Goal: Information Seeking & Learning: Learn about a topic

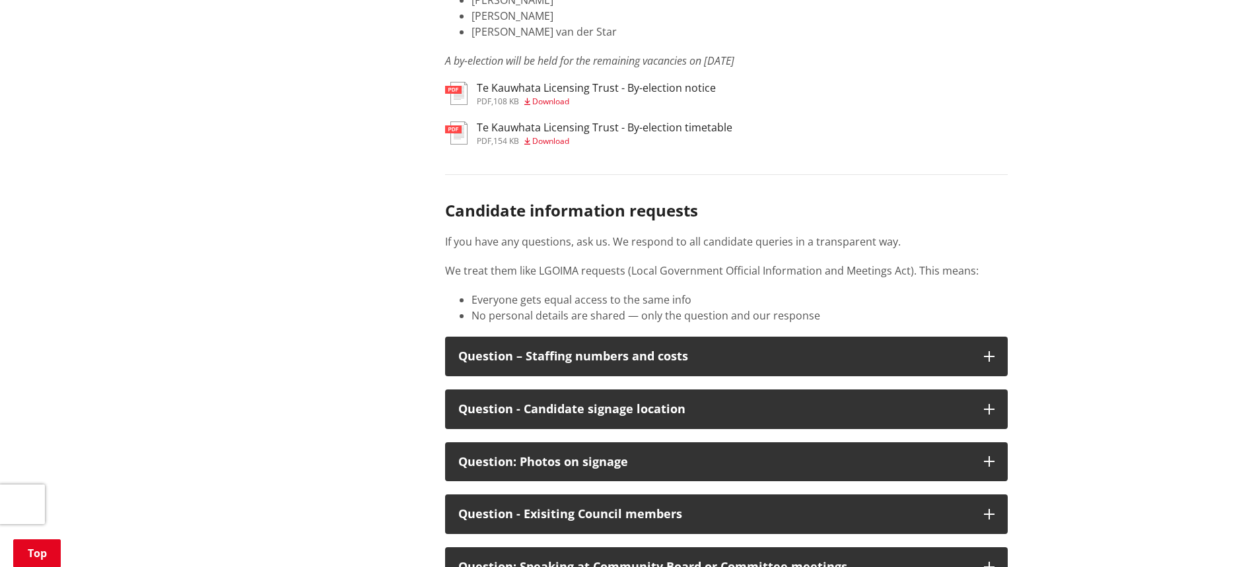
scroll to position [6734, 0]
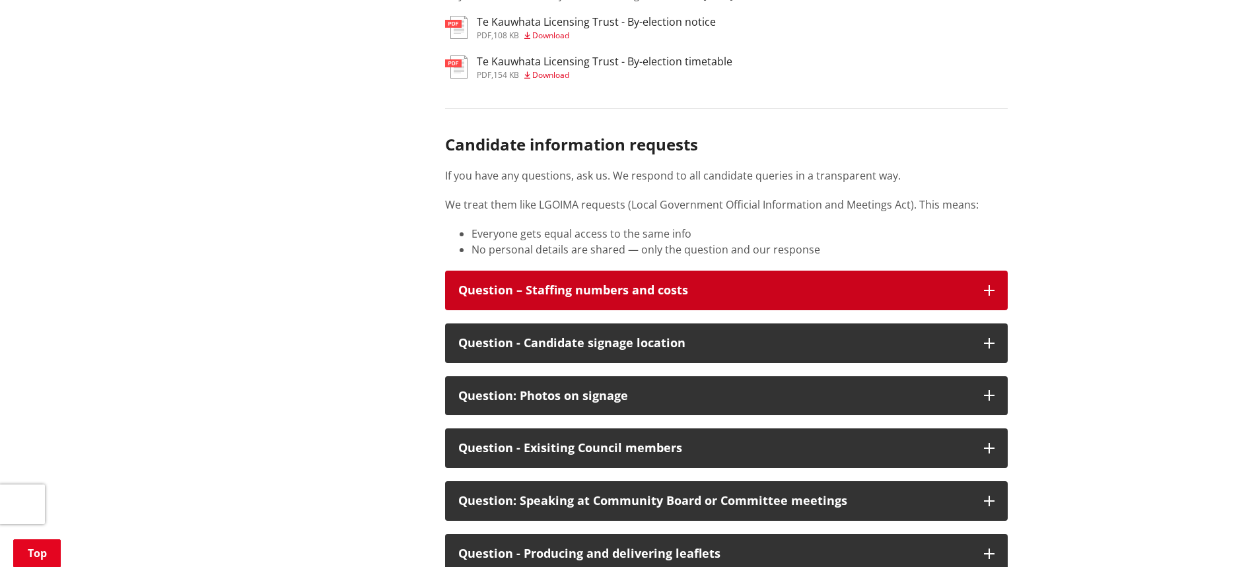
click at [908, 308] on button "Question – Staffing numbers and costs" at bounding box center [726, 291] width 562 height 40
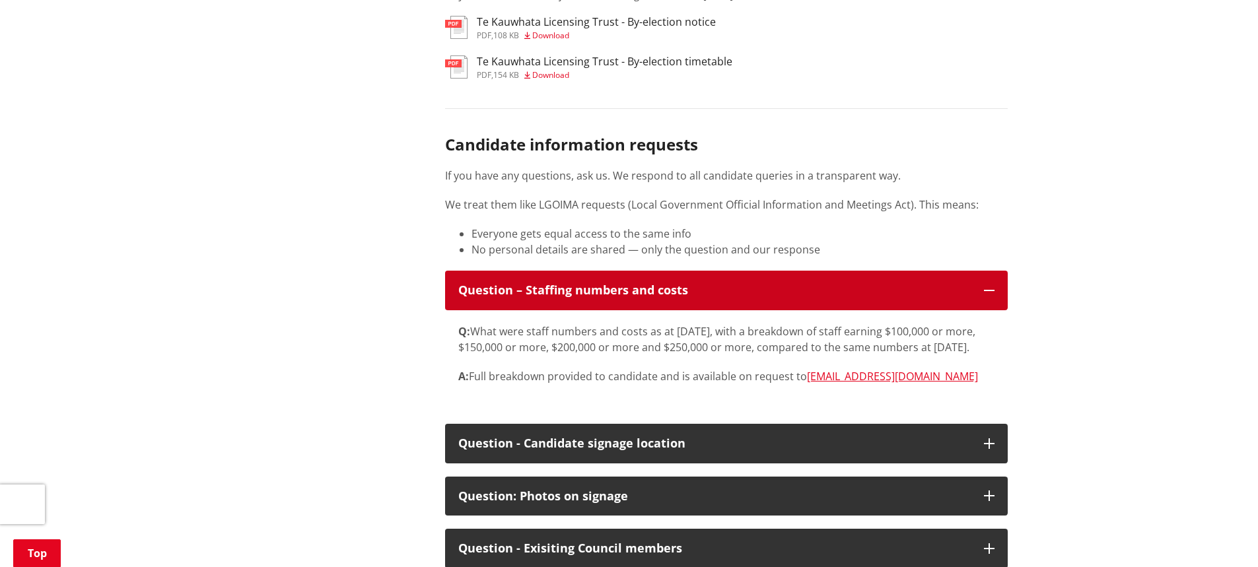
click at [908, 308] on button "Question – Staffing numbers and costs" at bounding box center [726, 291] width 562 height 40
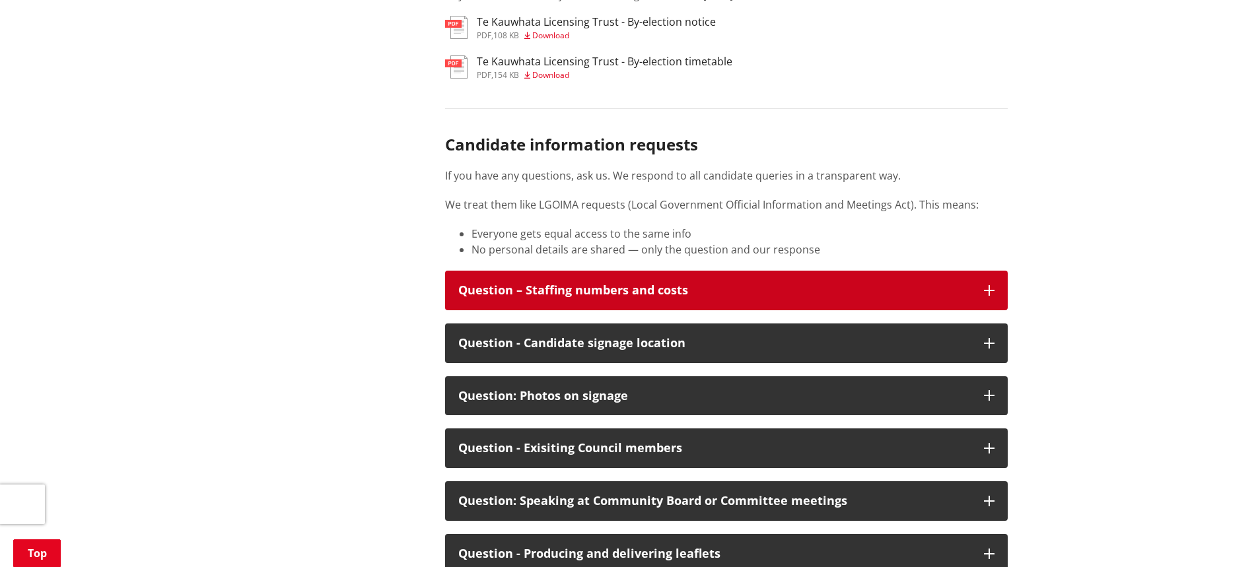
click at [908, 308] on button "Question – Staffing numbers and costs" at bounding box center [726, 291] width 562 height 40
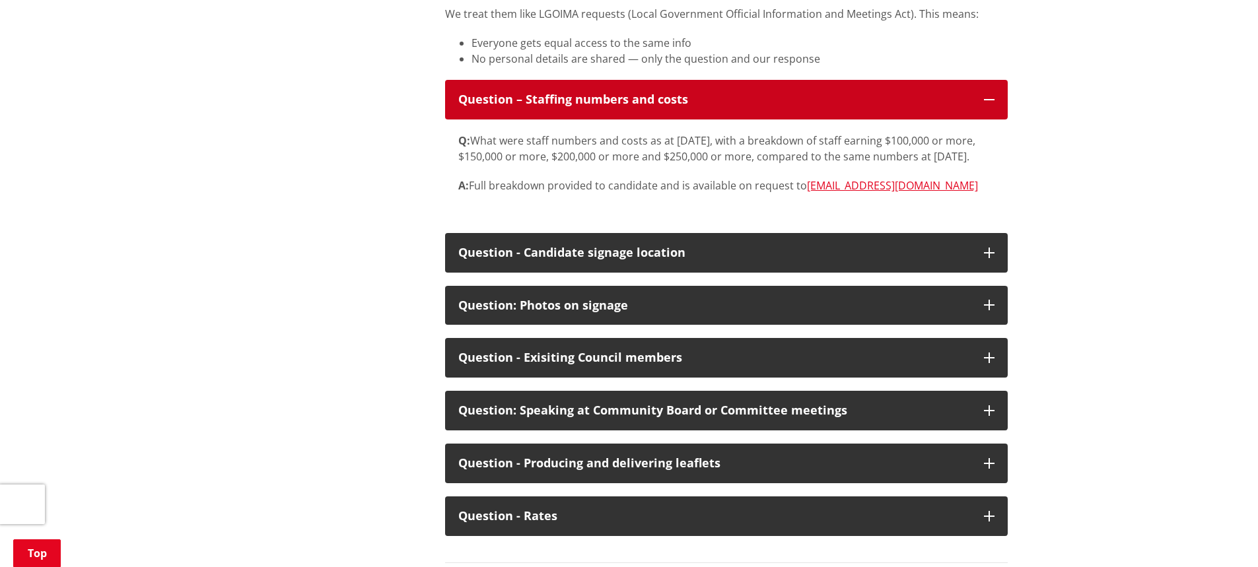
scroll to position [6932, 0]
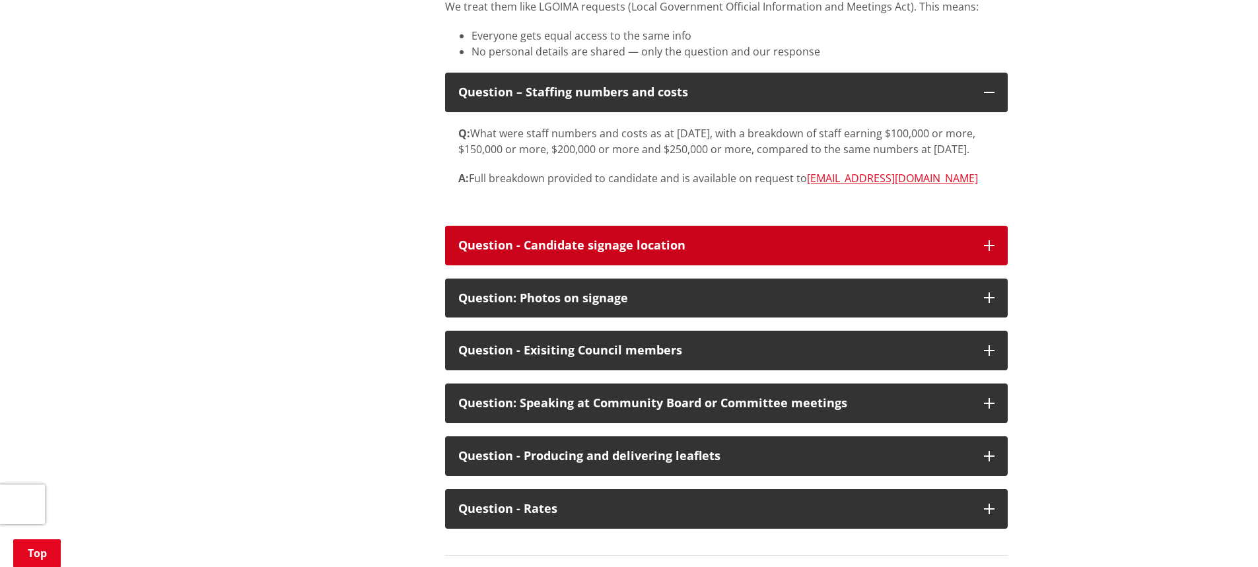
click at [885, 265] on button "Question - Candidate signage location" at bounding box center [726, 246] width 562 height 40
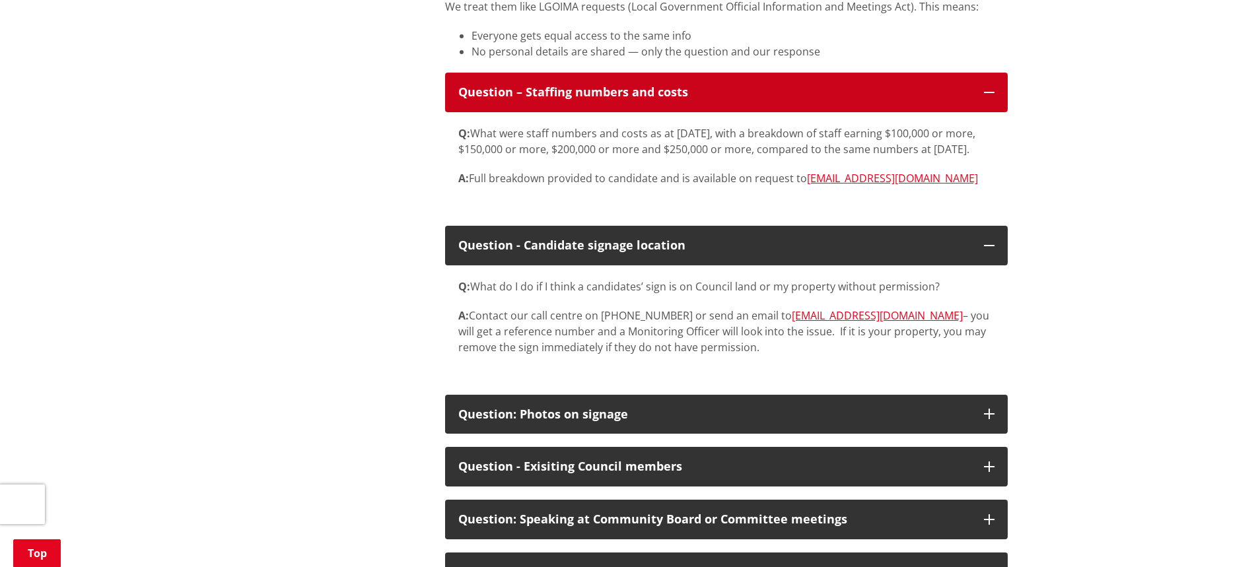
click at [989, 98] on icon "button" at bounding box center [989, 92] width 11 height 11
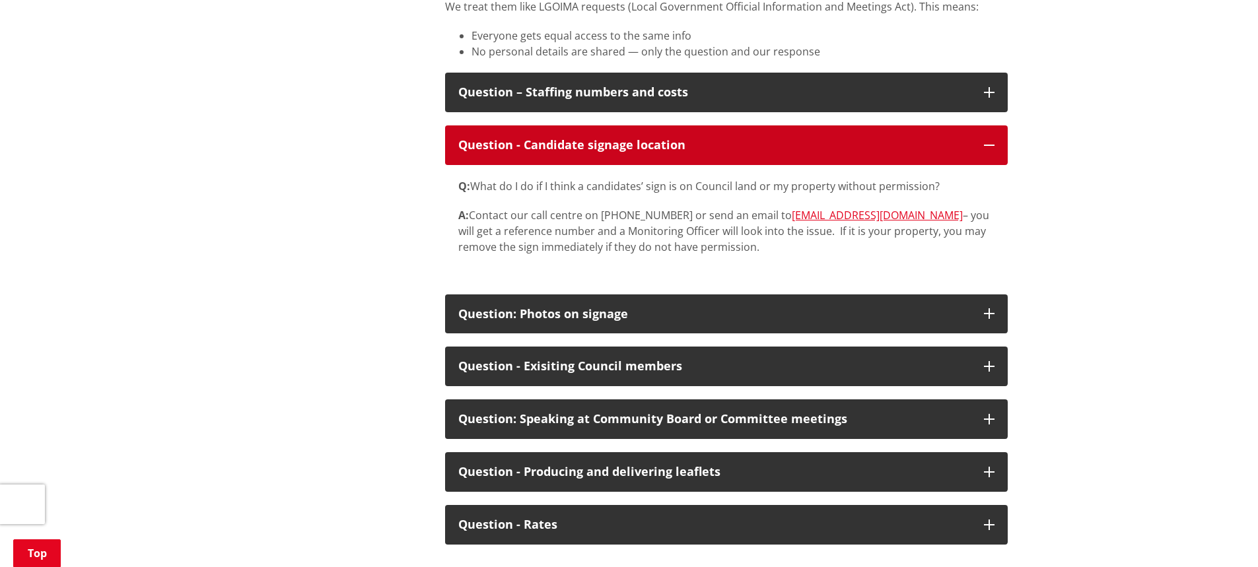
click at [981, 165] on button "Question - Candidate signage location" at bounding box center [726, 145] width 562 height 40
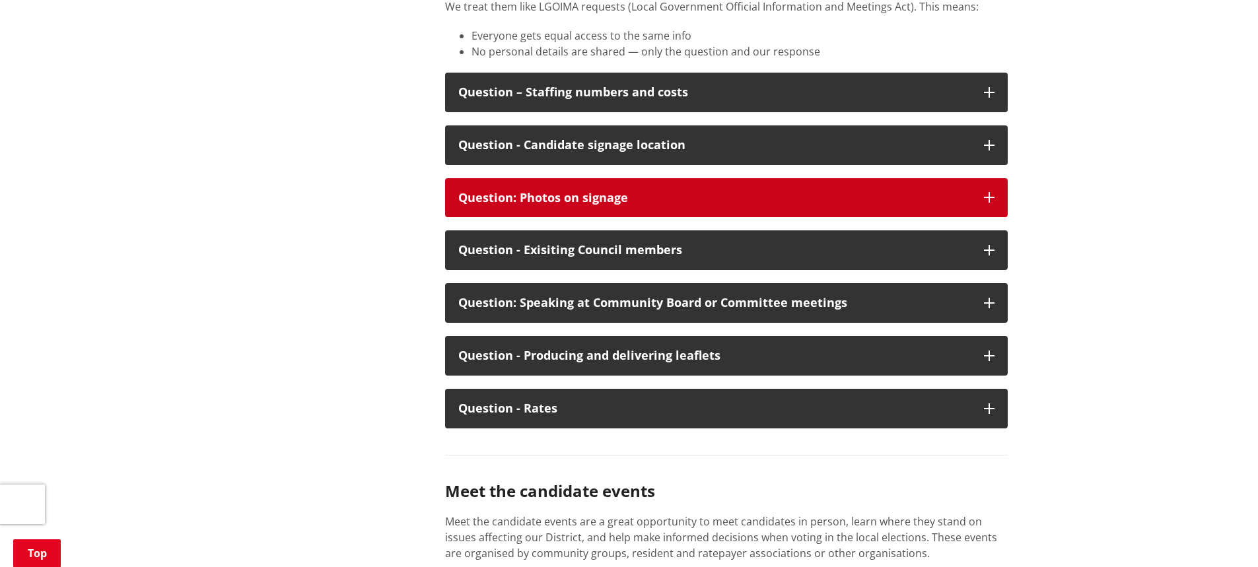
click at [987, 203] on icon "button" at bounding box center [989, 197] width 11 height 11
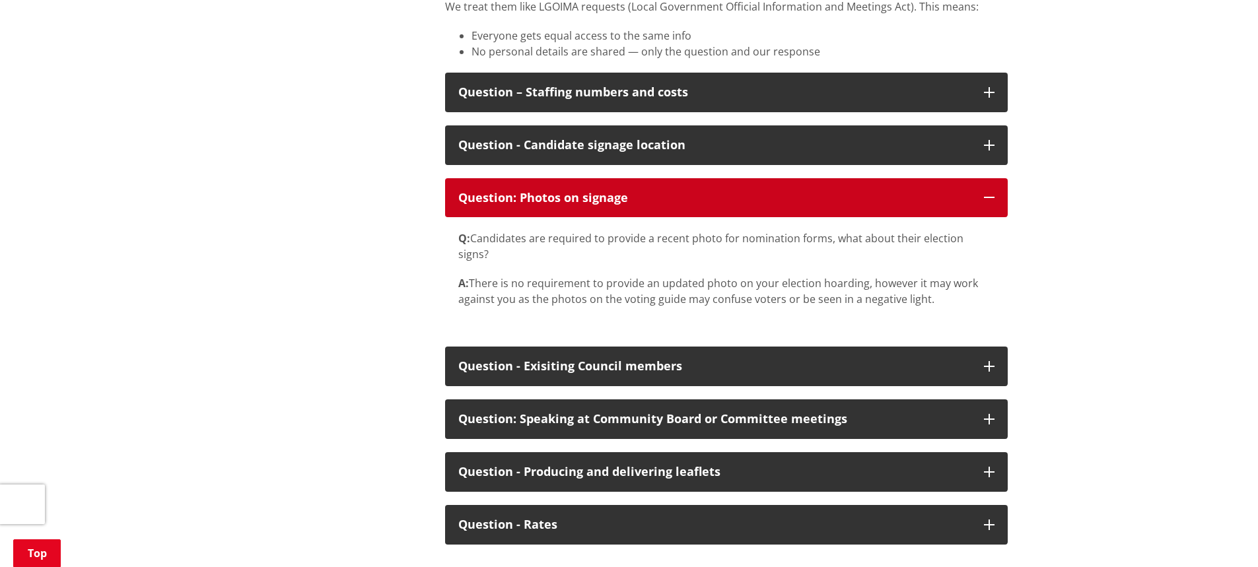
click at [984, 203] on icon "button" at bounding box center [989, 197] width 11 height 11
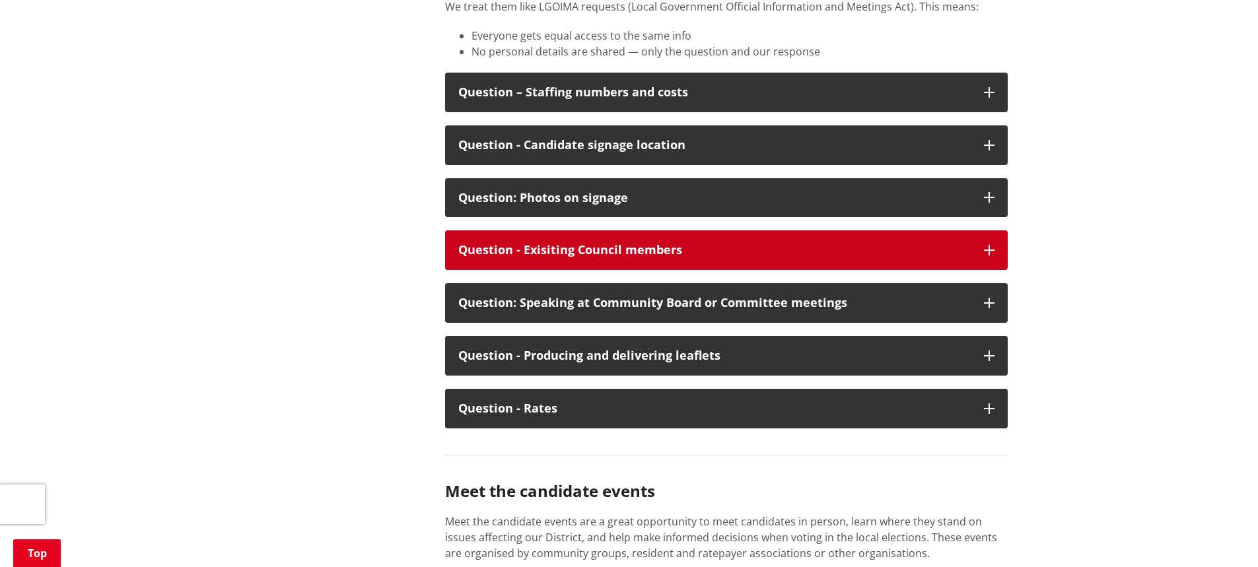
click at [951, 257] on div "Question - Exisiting Council members" at bounding box center [714, 250] width 512 height 13
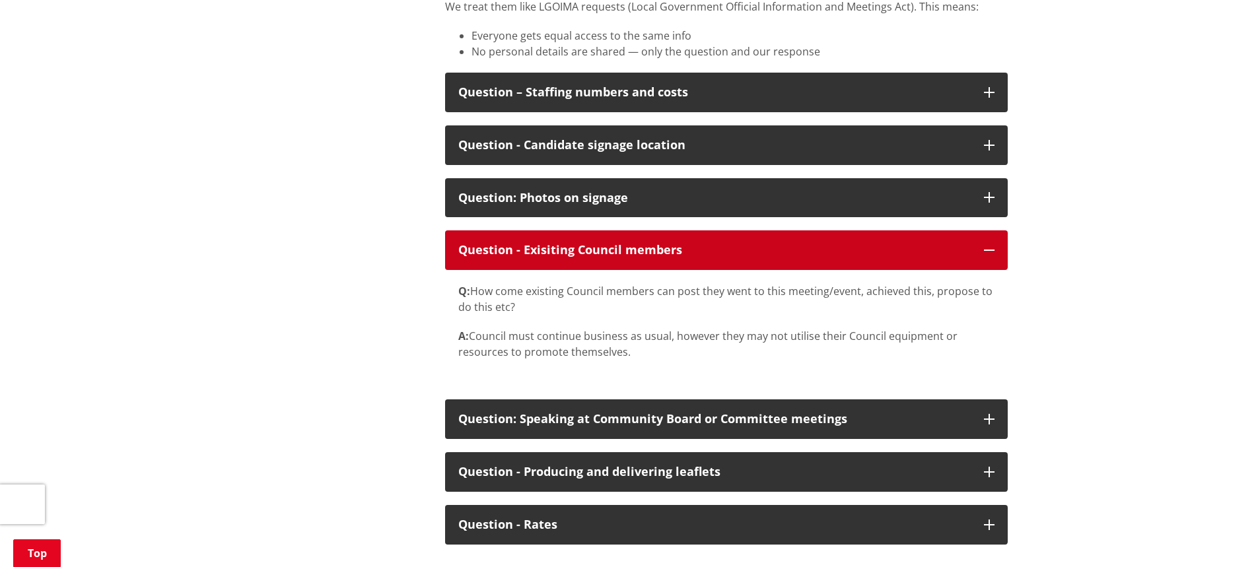
click at [950, 257] on div "Question - Exisiting Council members" at bounding box center [714, 250] width 512 height 13
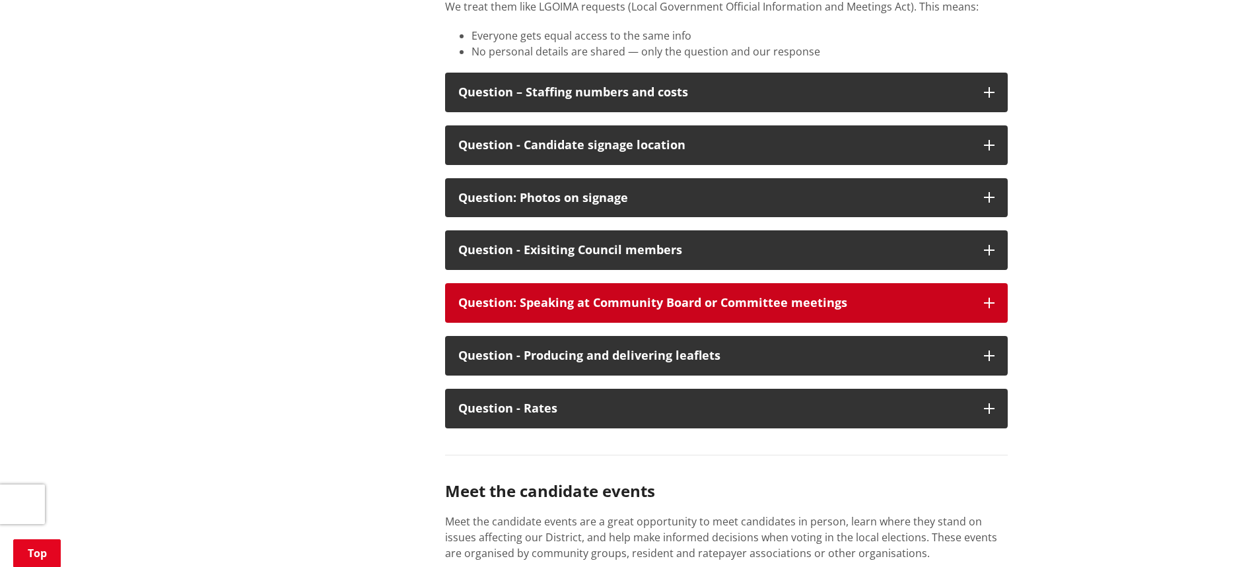
click at [919, 310] on div "Question: Speaking at Community Board or Committee meetings" at bounding box center [714, 302] width 512 height 13
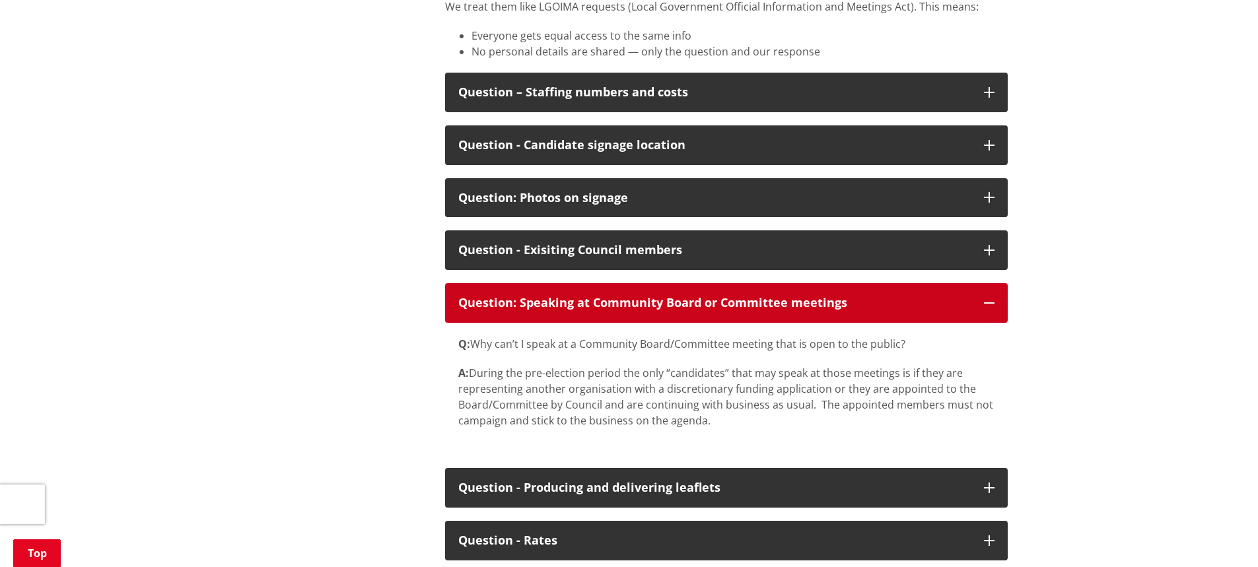
click at [916, 310] on div "Question: Speaking at Community Board or Committee meetings" at bounding box center [714, 302] width 512 height 13
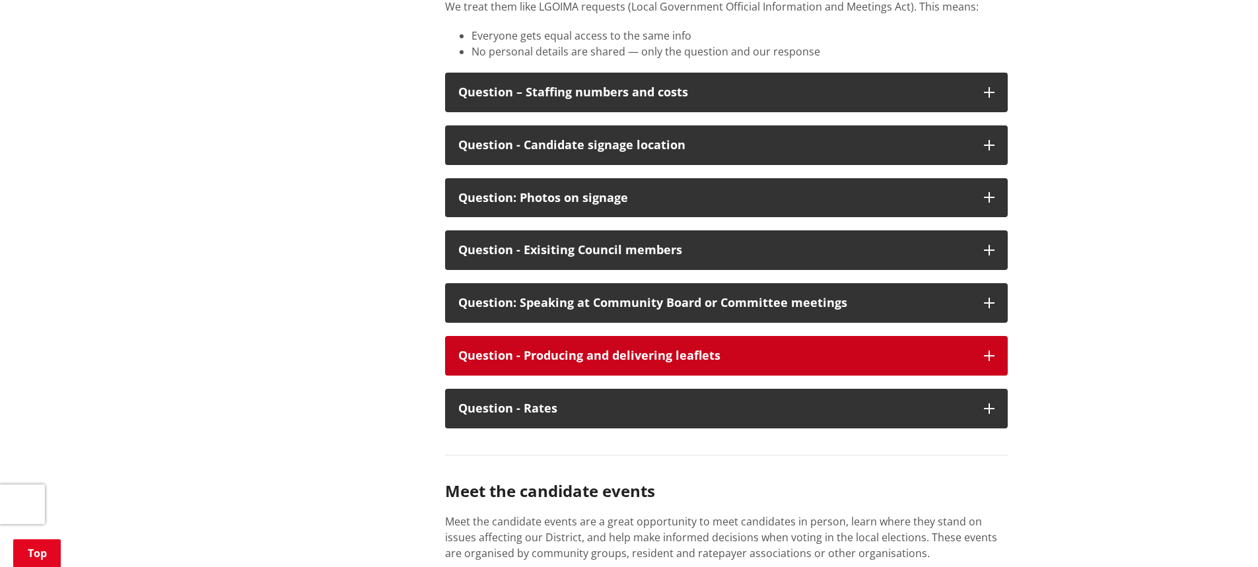
click at [878, 376] on button "Question - Producing and delivering leaflets" at bounding box center [726, 356] width 562 height 40
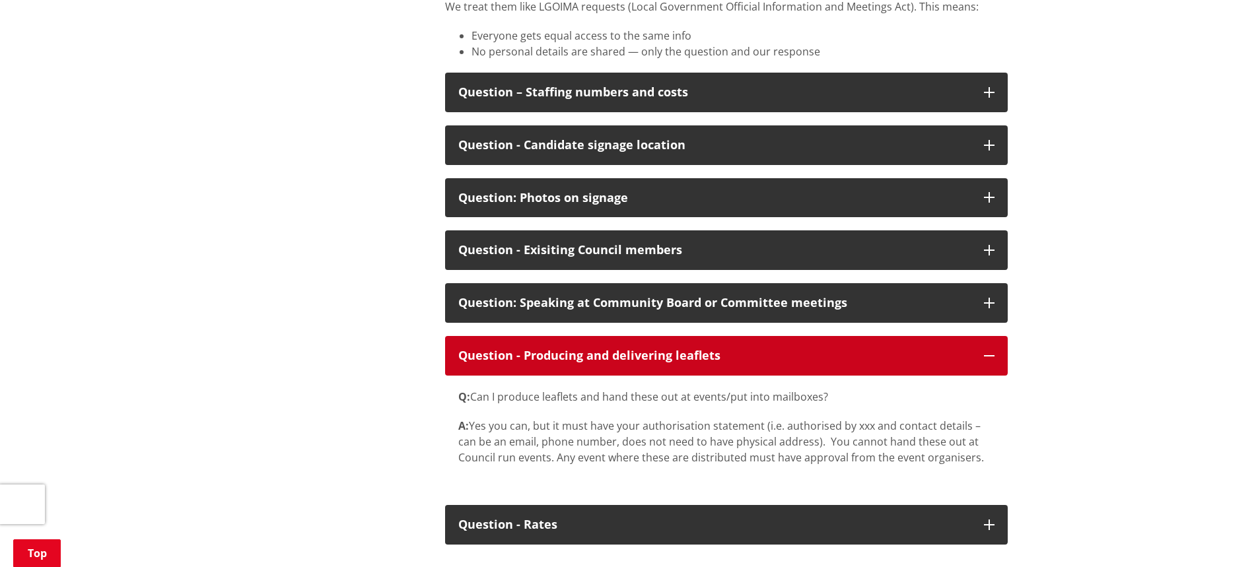
click at [877, 376] on button "Question - Producing and delivering leaflets" at bounding box center [726, 356] width 562 height 40
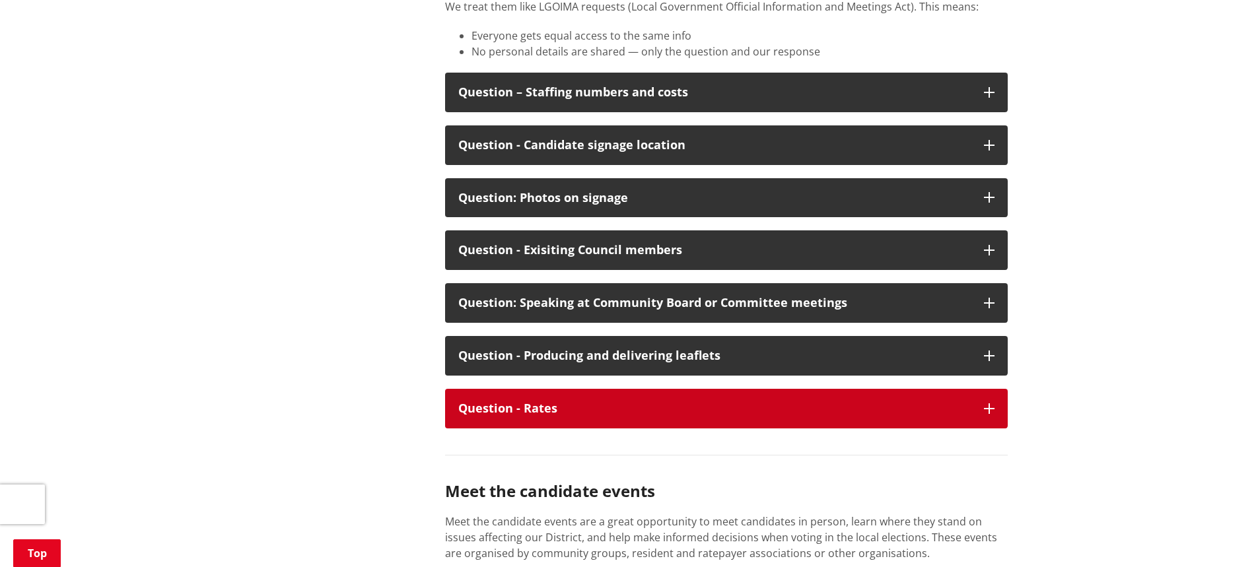
click at [878, 415] on div "Question - Rates" at bounding box center [714, 408] width 512 height 13
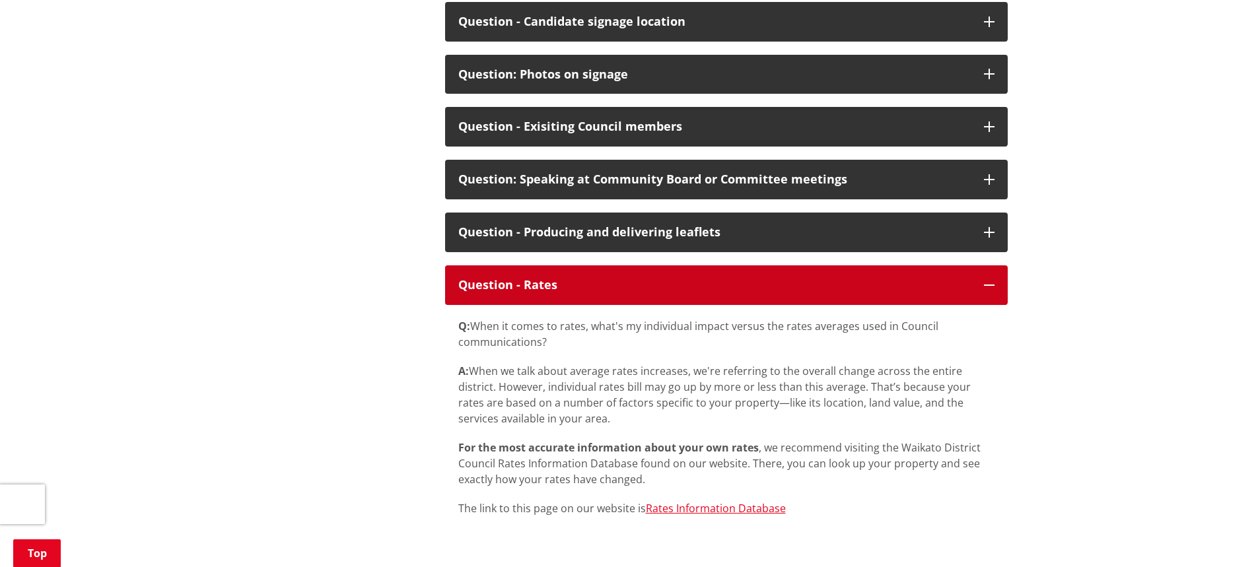
scroll to position [7064, 0]
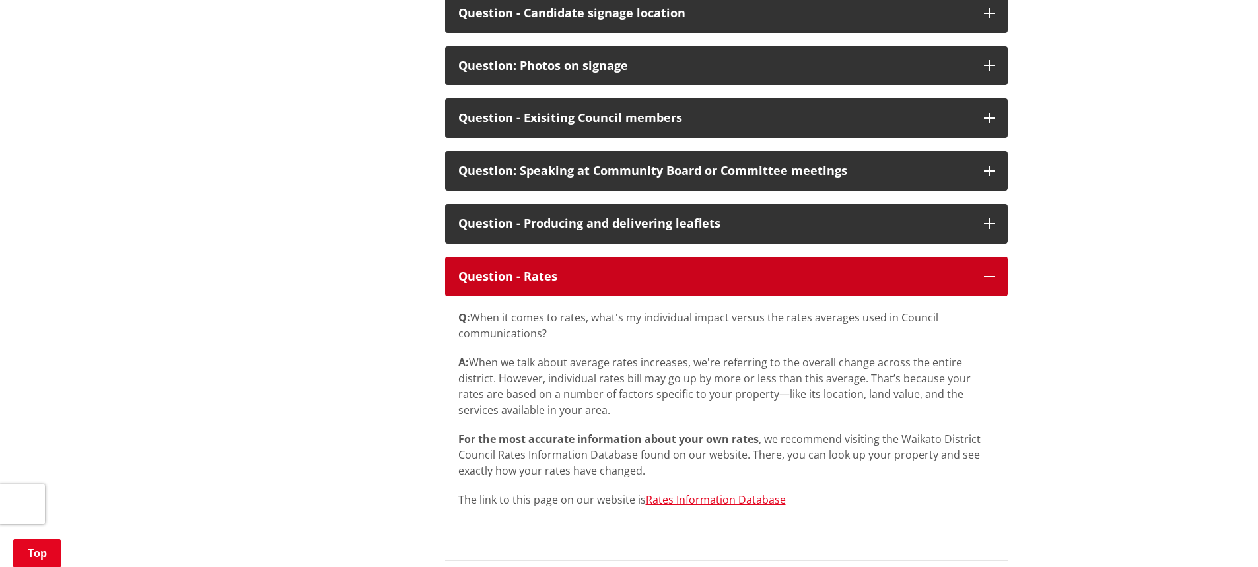
click at [883, 283] on div "Question - Rates" at bounding box center [714, 276] width 512 height 13
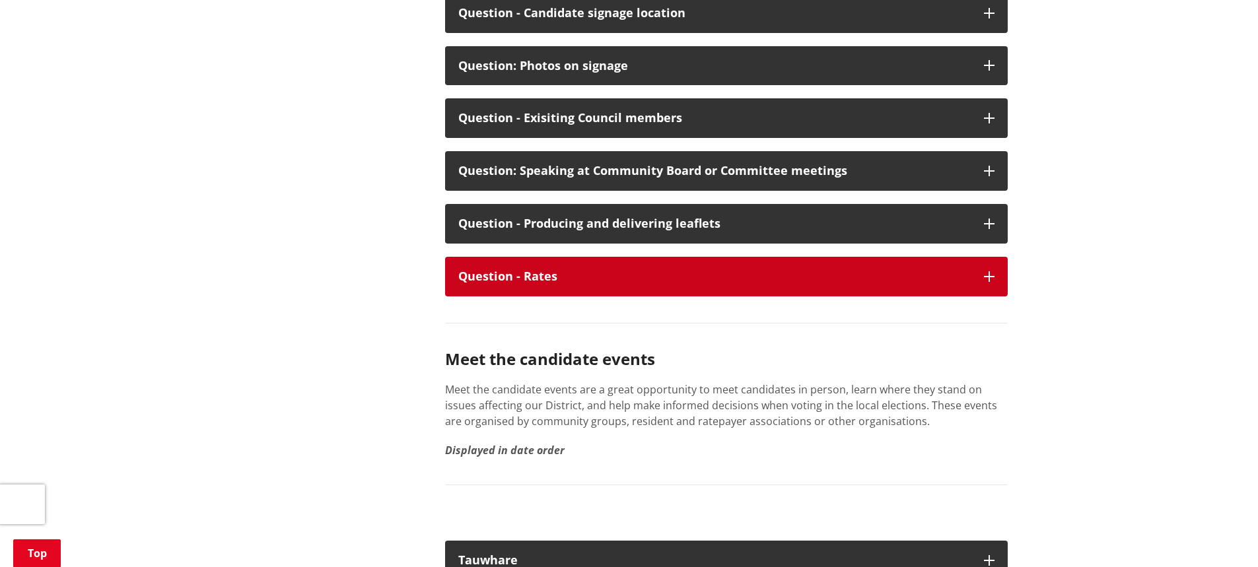
click at [883, 283] on div "Question - Rates" at bounding box center [714, 276] width 512 height 13
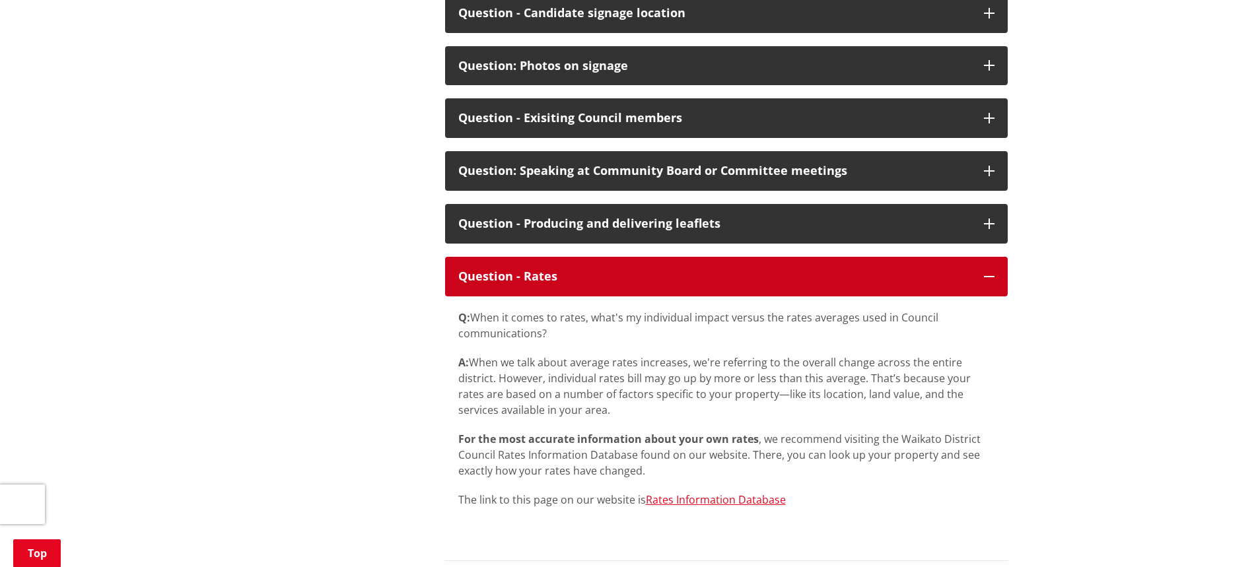
click at [883, 283] on div "Question - Rates" at bounding box center [714, 276] width 512 height 13
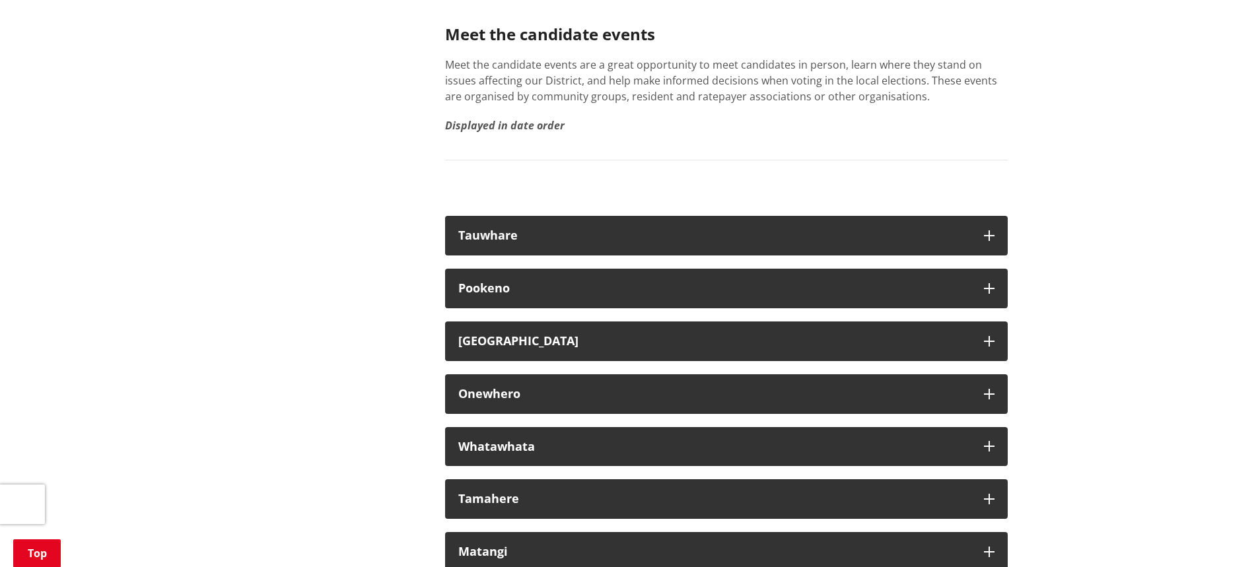
scroll to position [7394, 0]
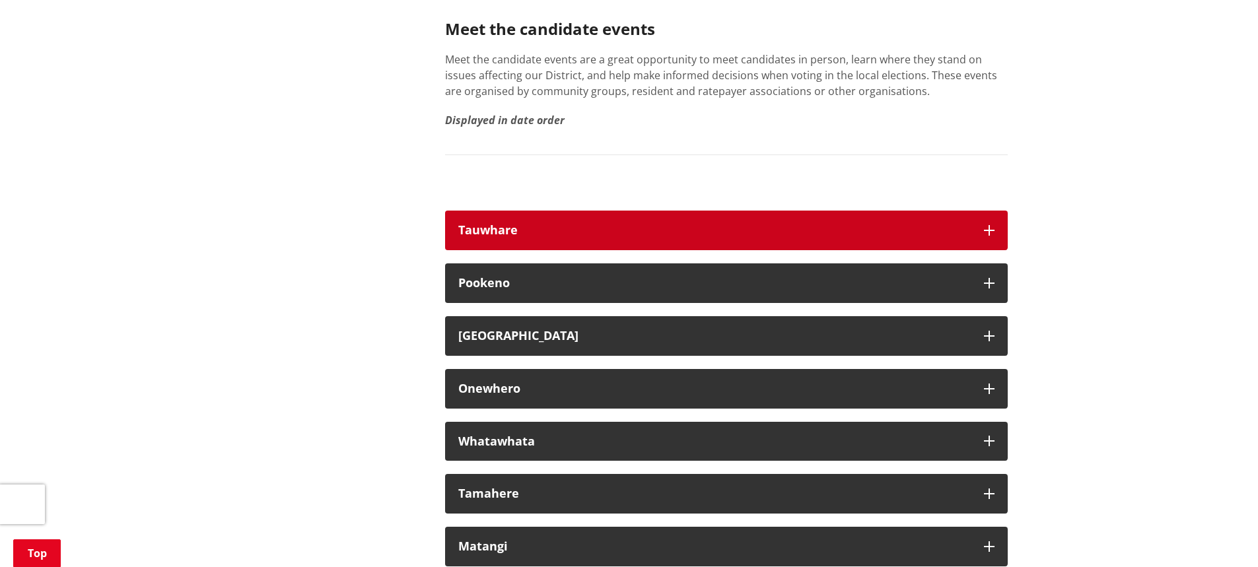
click at [875, 237] on div "Tauwhare" at bounding box center [714, 230] width 512 height 13
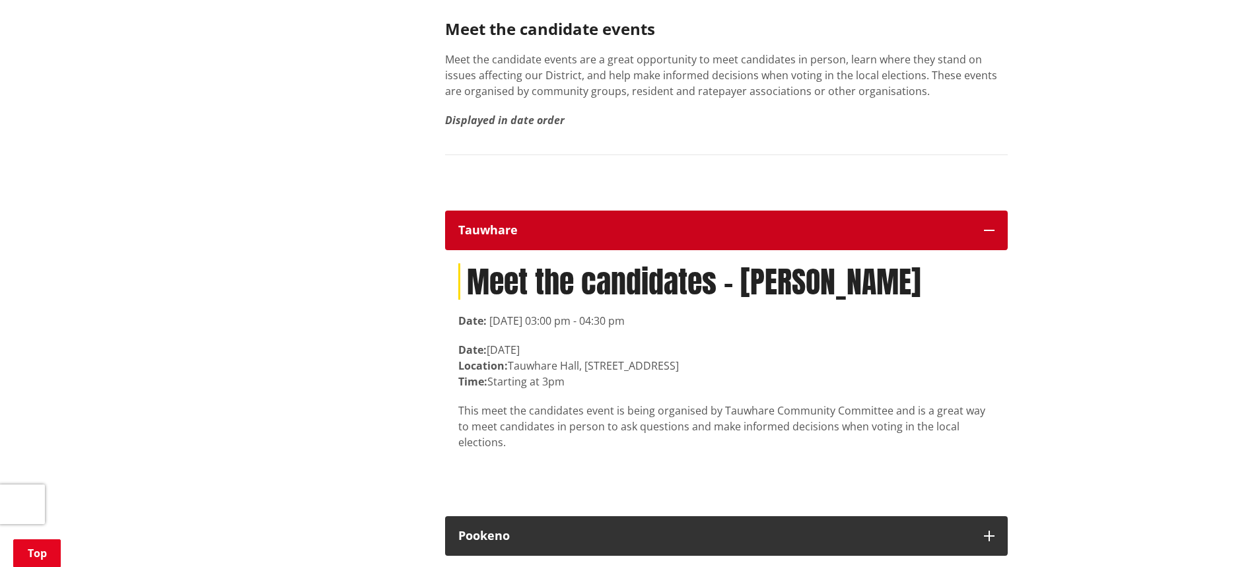
click at [872, 237] on div "Tauwhare" at bounding box center [714, 230] width 512 height 13
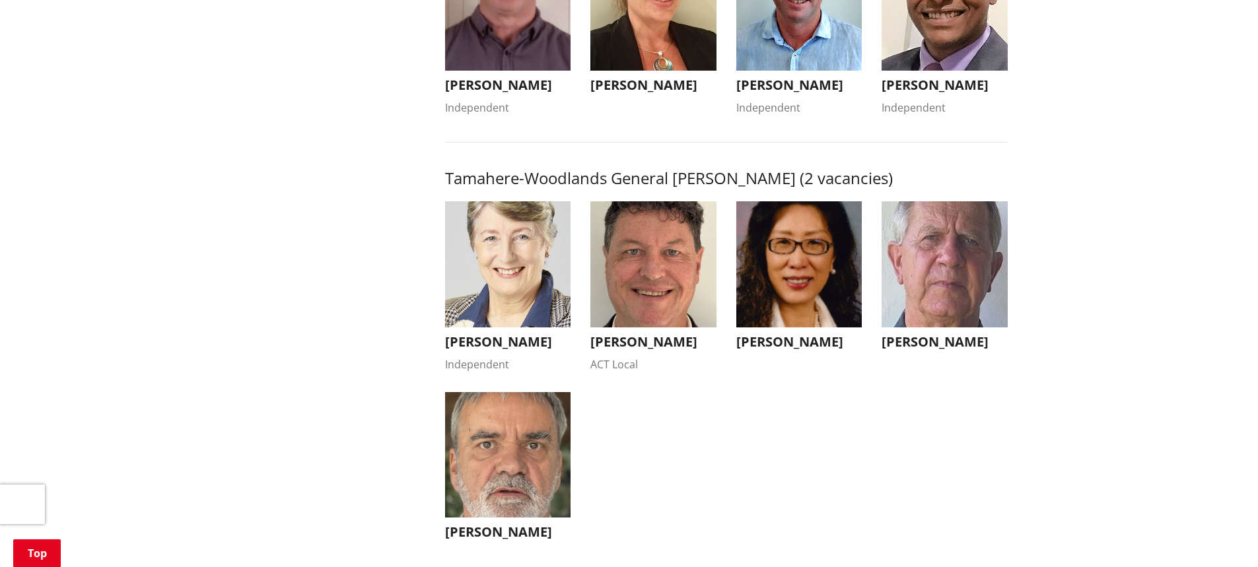
scroll to position [1254, 0]
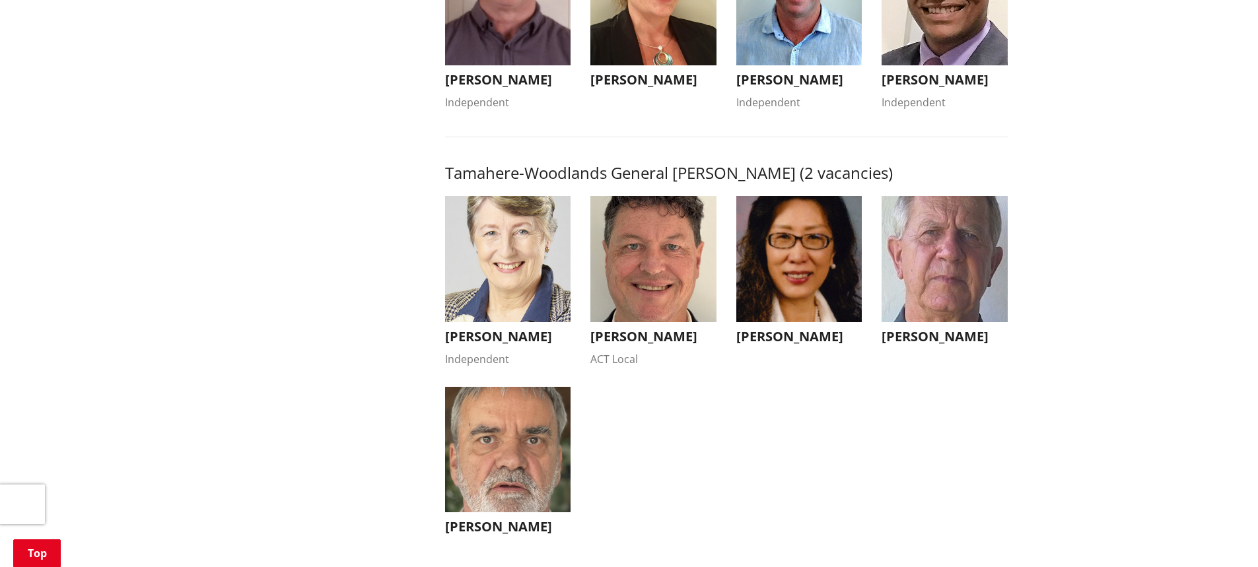
click at [671, 310] on img "button" at bounding box center [653, 259] width 126 height 126
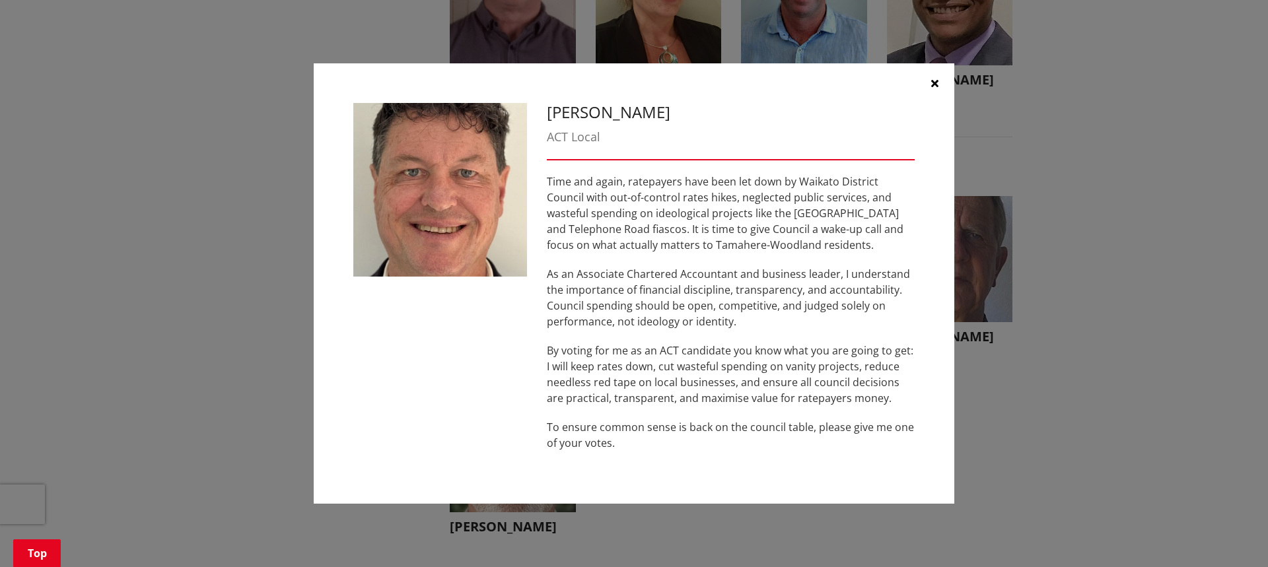
click at [930, 79] on button "button" at bounding box center [934, 83] width 40 height 40
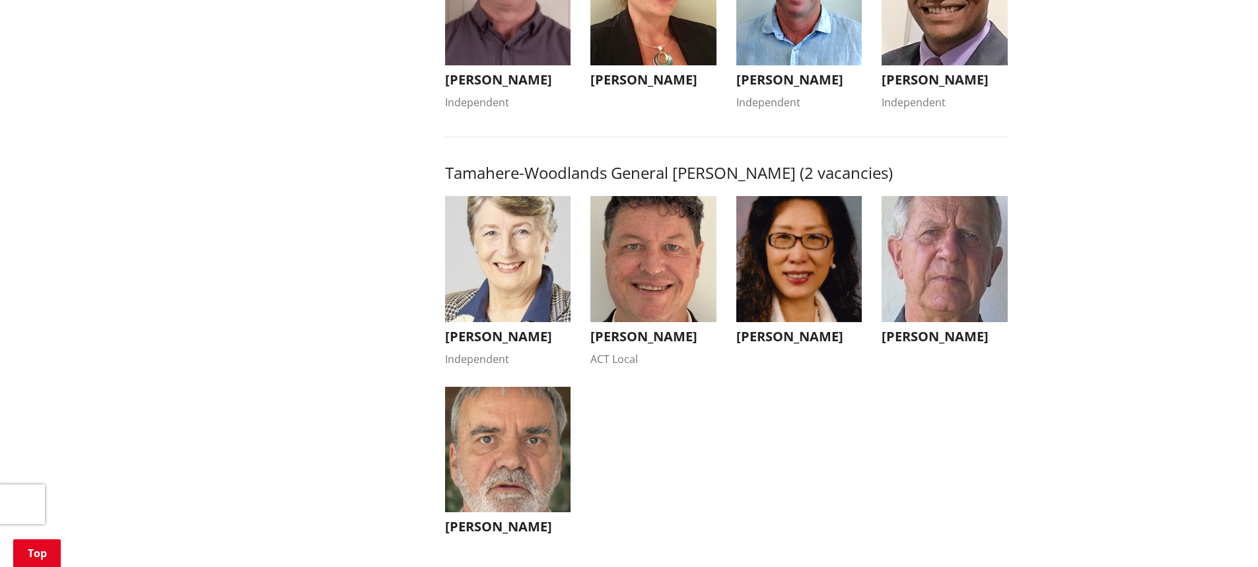
click at [516, 294] on img "button" at bounding box center [508, 259] width 126 height 126
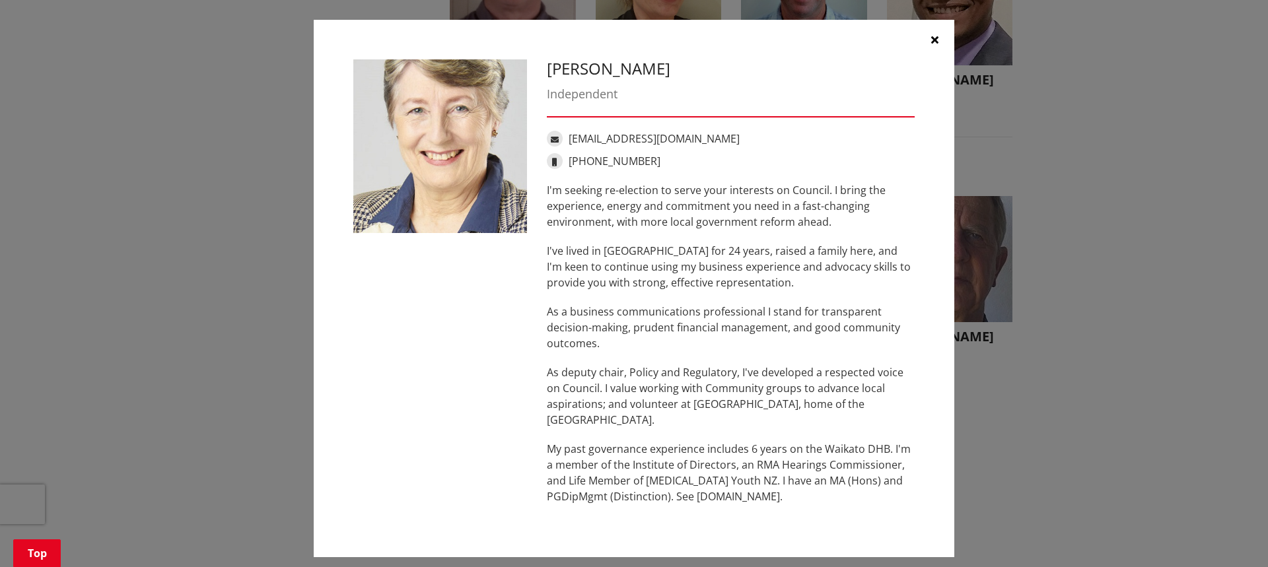
click at [922, 46] on button "button" at bounding box center [934, 40] width 40 height 40
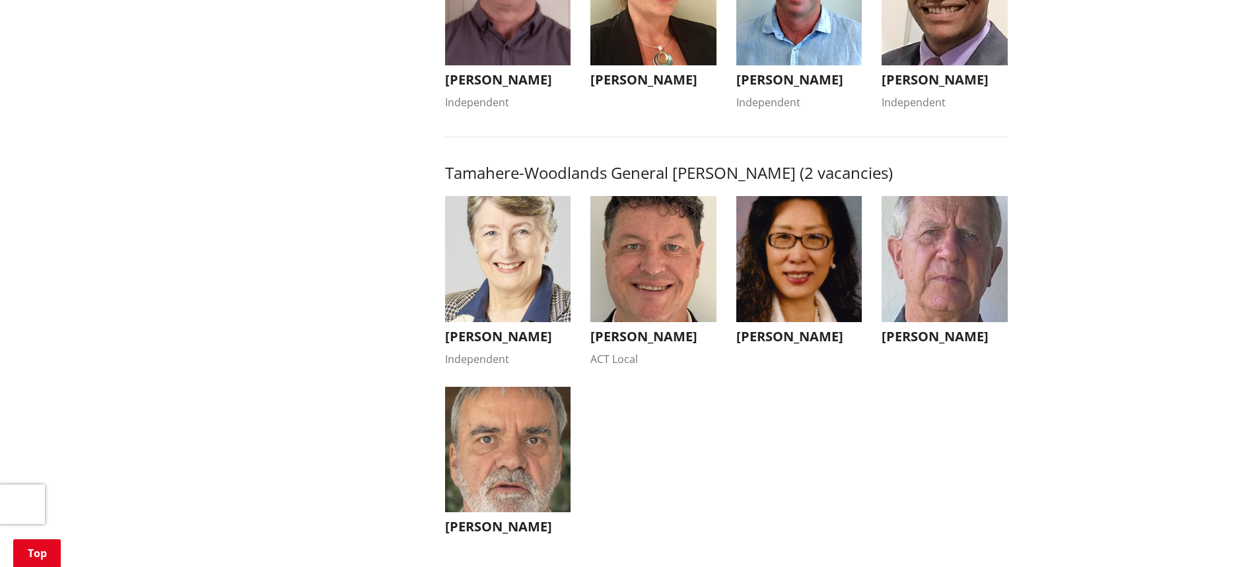
click at [803, 306] on img "button" at bounding box center [799, 259] width 126 height 126
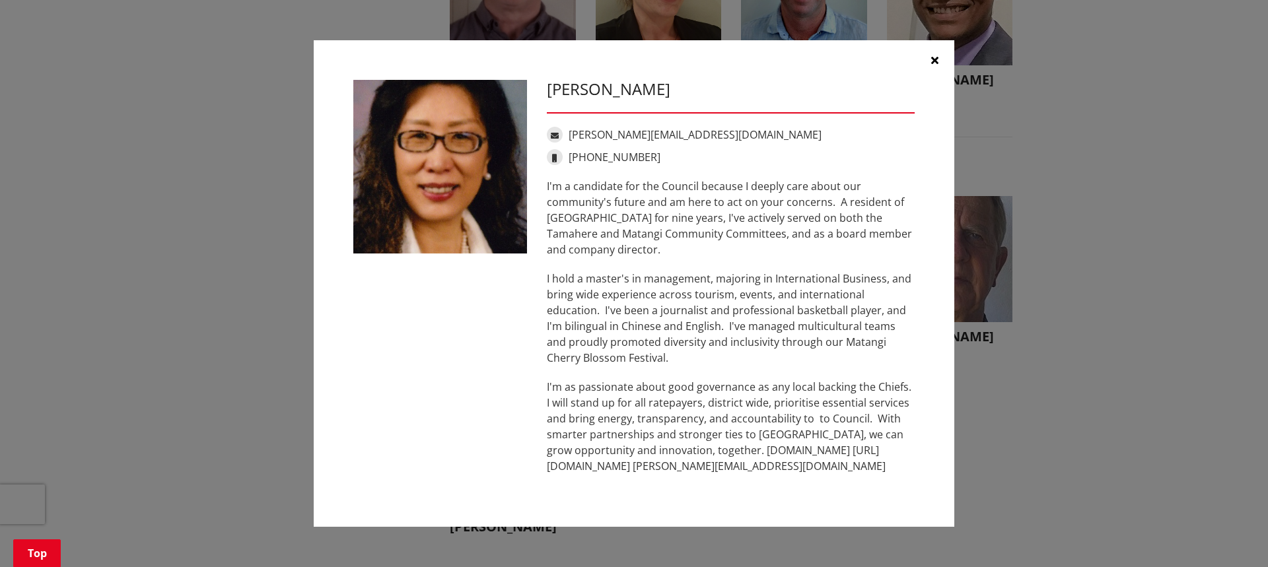
click at [929, 55] on button "button" at bounding box center [934, 60] width 40 height 40
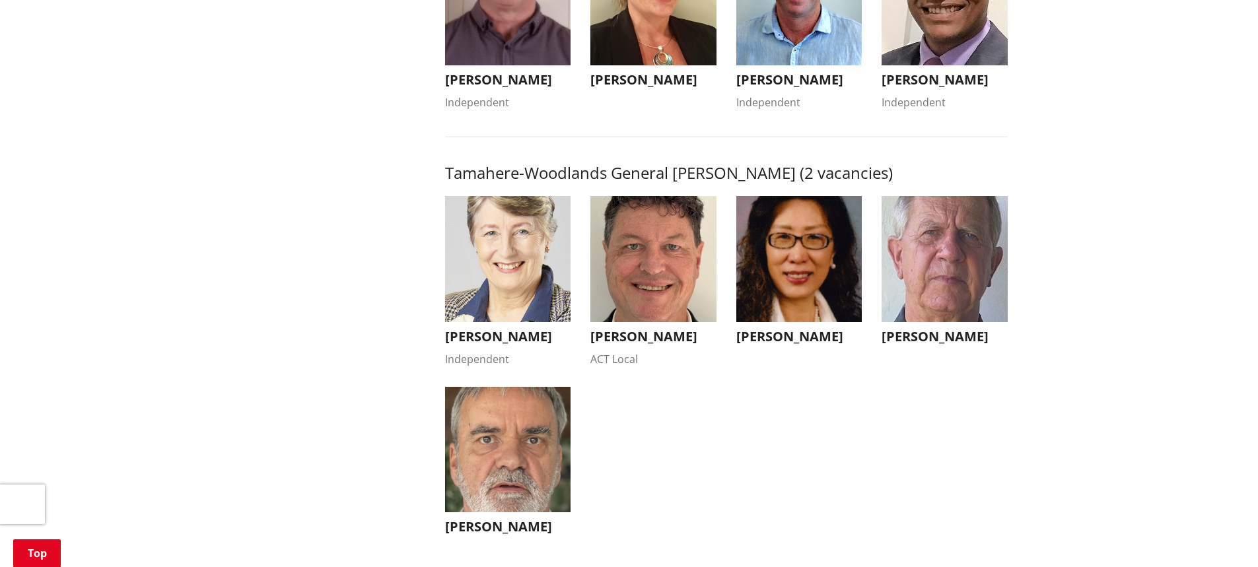
click at [942, 248] on img "button" at bounding box center [944, 259] width 126 height 126
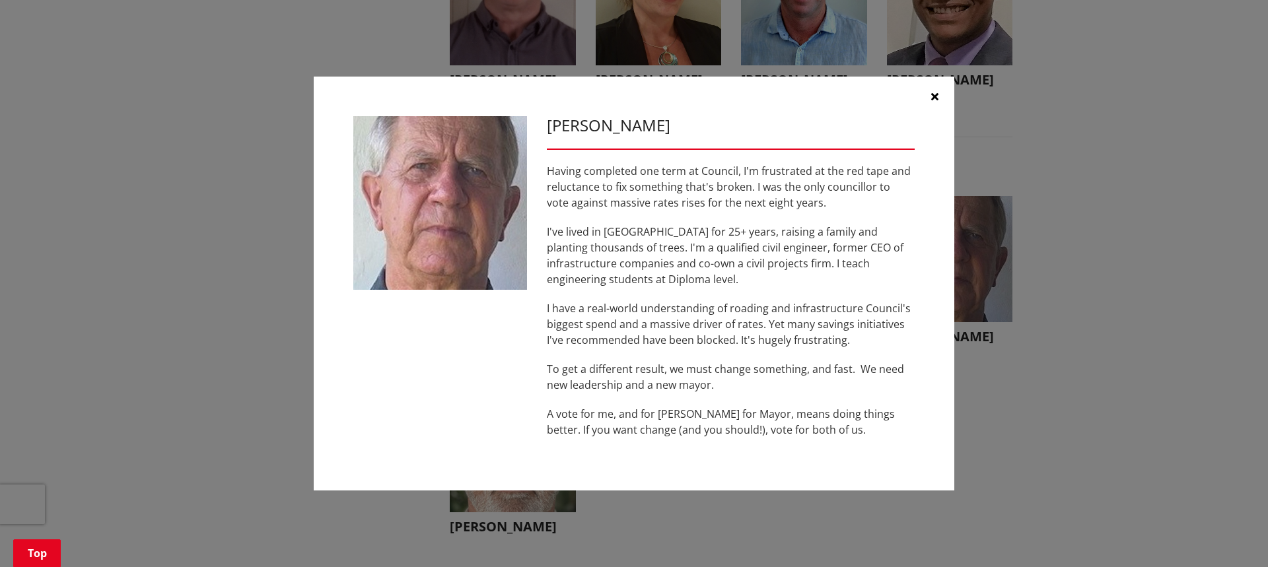
click at [928, 98] on button "button" at bounding box center [934, 97] width 40 height 40
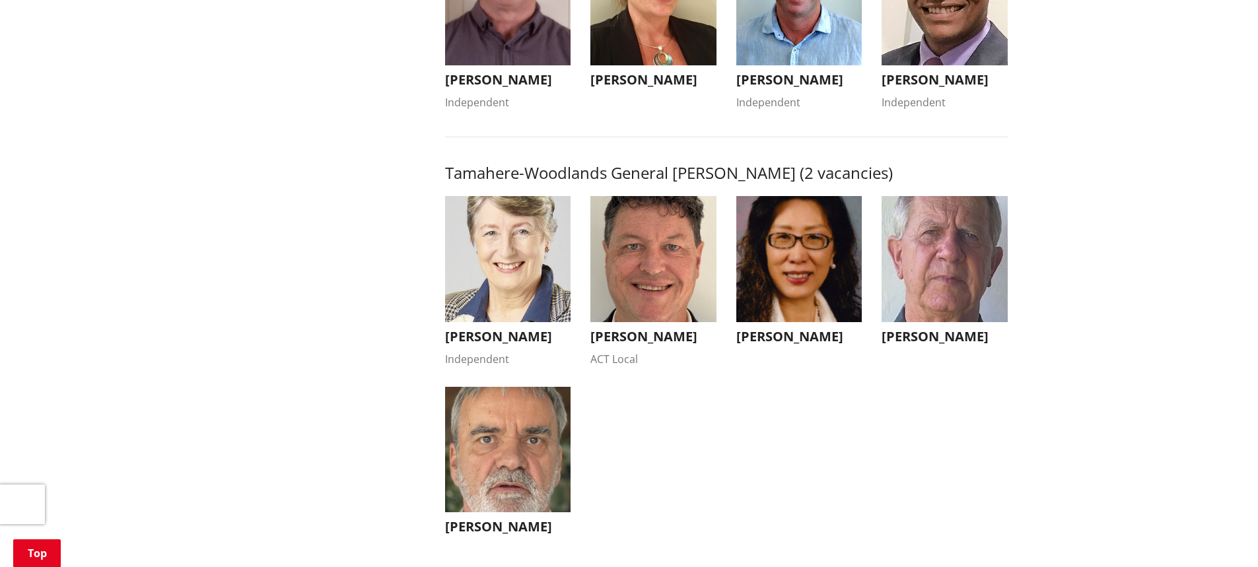
click at [465, 505] on img "button" at bounding box center [508, 450] width 126 height 126
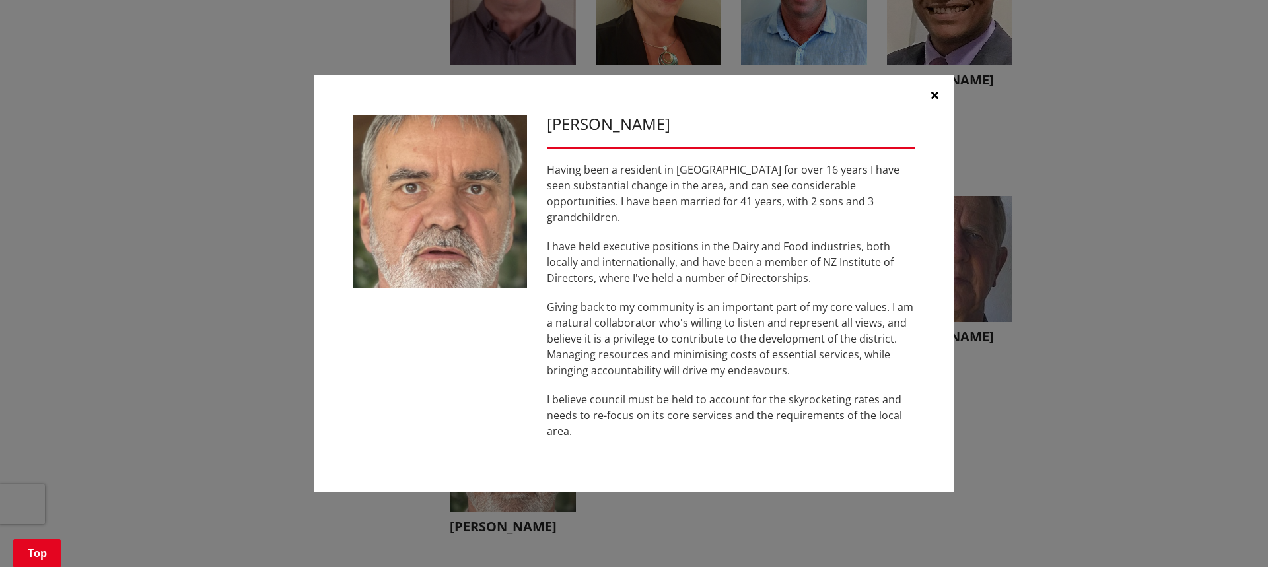
click at [933, 98] on icon "button" at bounding box center [934, 95] width 7 height 11
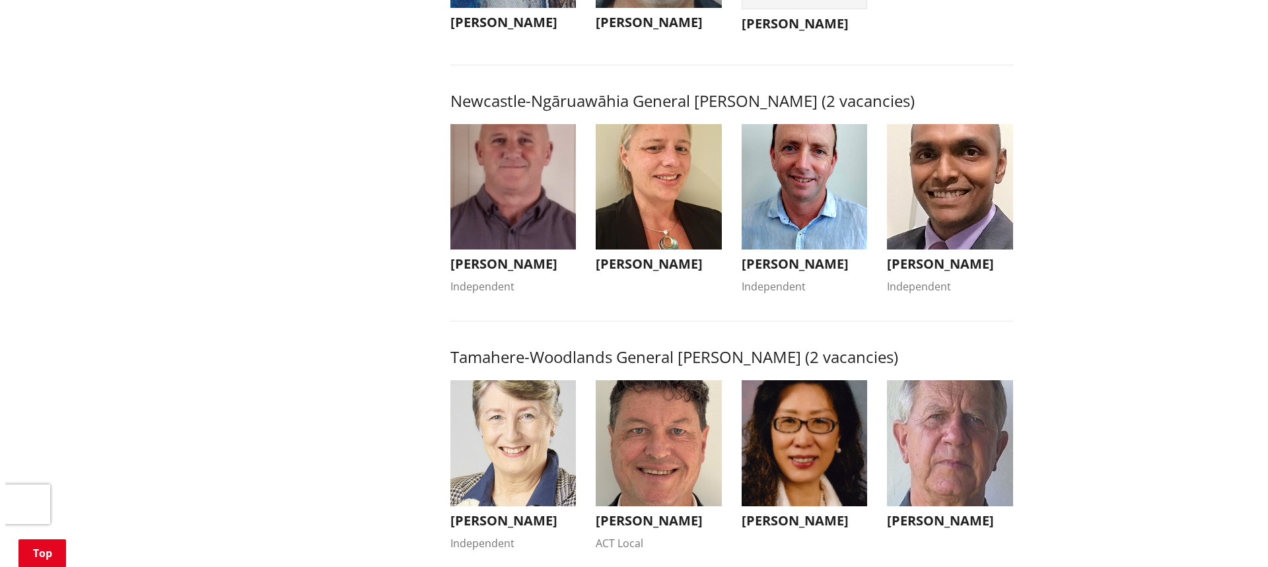
scroll to position [1056, 0]
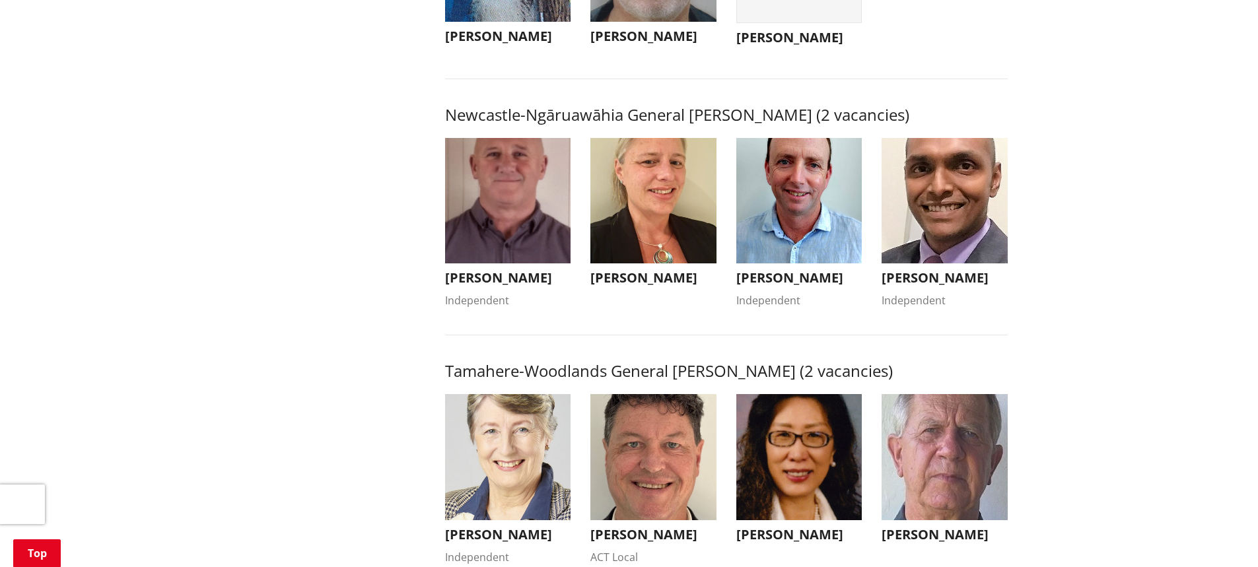
click at [932, 194] on img "button" at bounding box center [944, 201] width 126 height 126
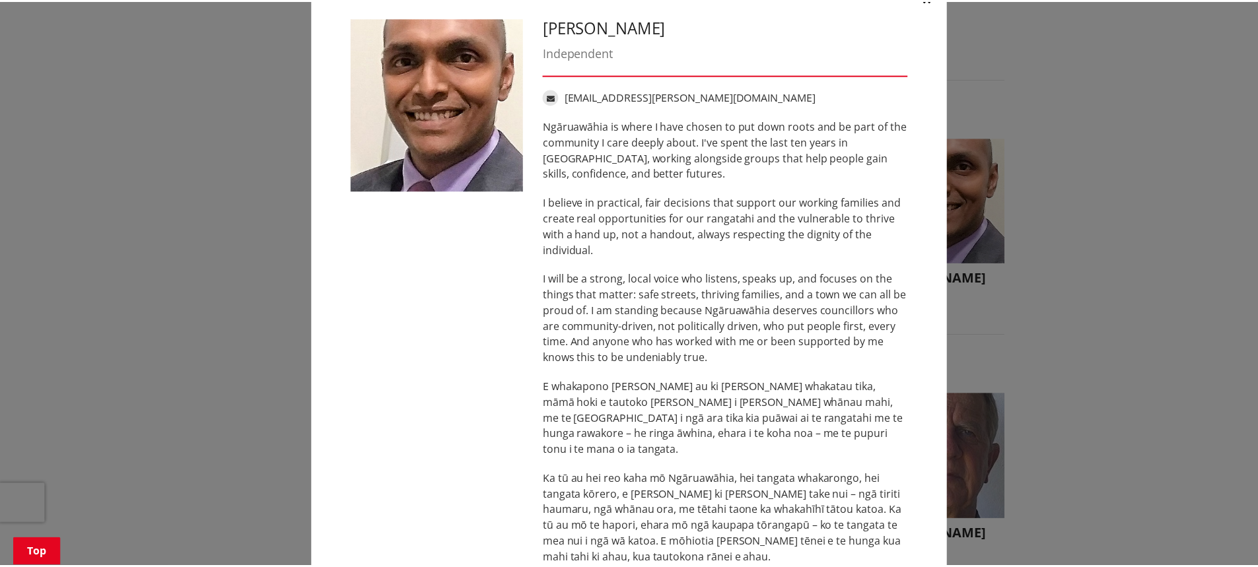
scroll to position [0, 0]
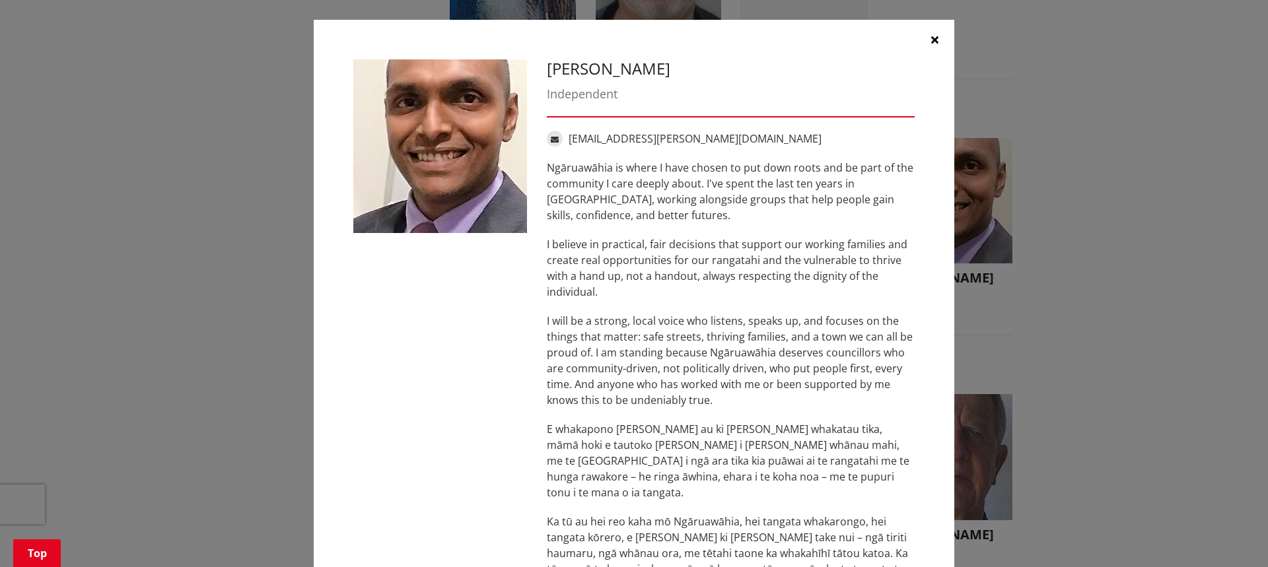
click at [923, 40] on button "button" at bounding box center [934, 40] width 40 height 40
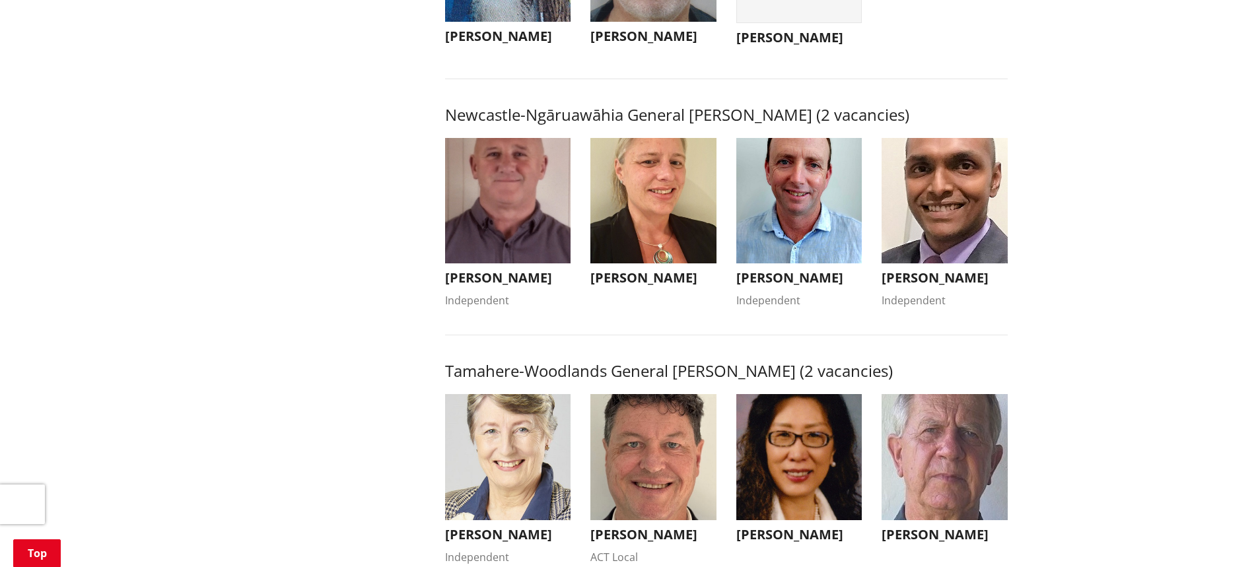
click at [498, 213] on img "button" at bounding box center [508, 201] width 126 height 126
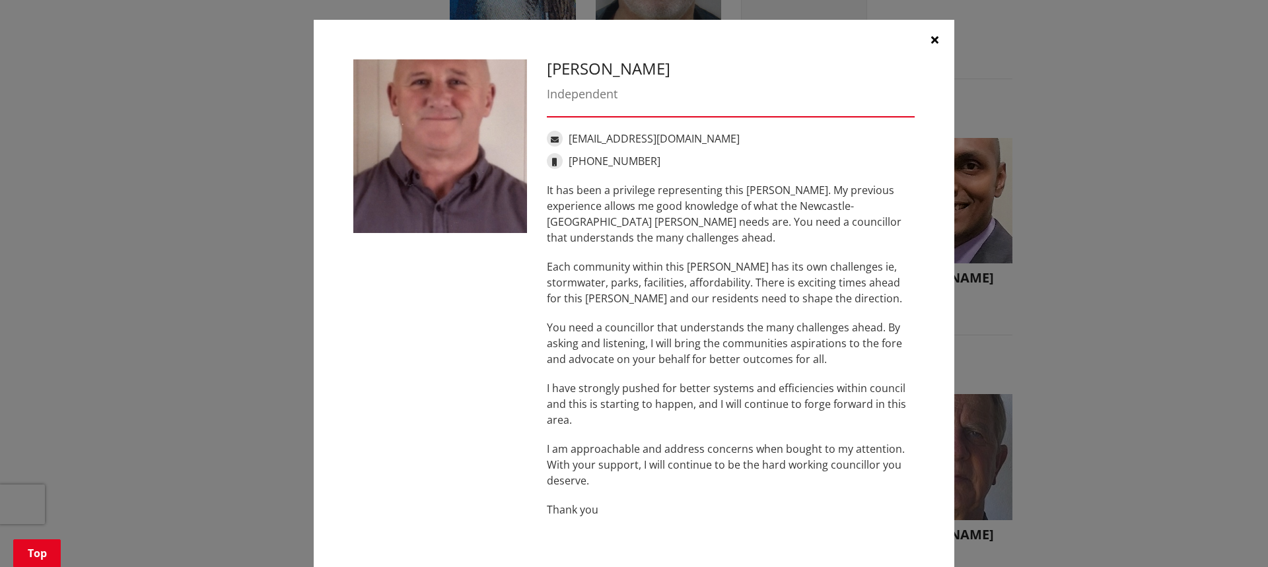
click at [918, 38] on button "button" at bounding box center [934, 40] width 40 height 40
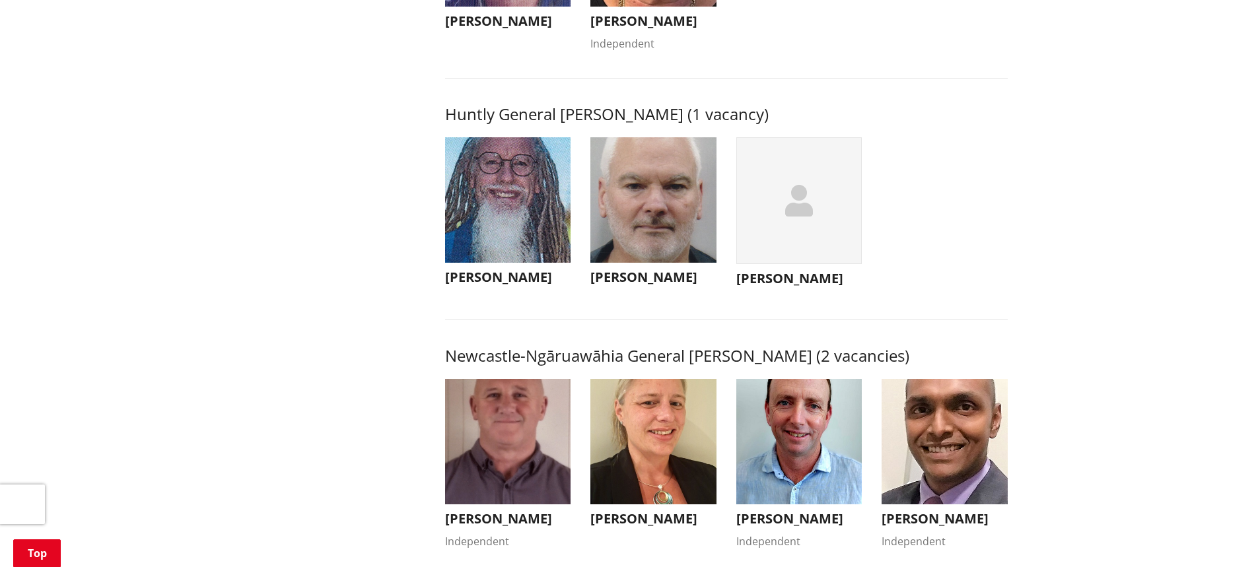
scroll to position [792, 0]
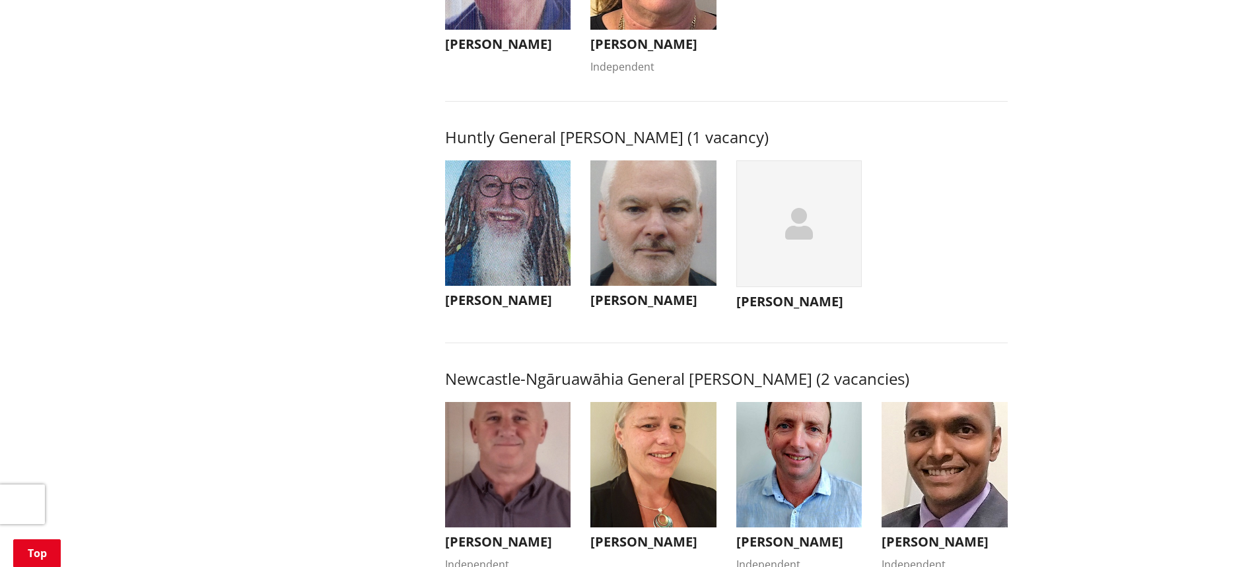
click at [463, 254] on img "button" at bounding box center [508, 223] width 126 height 126
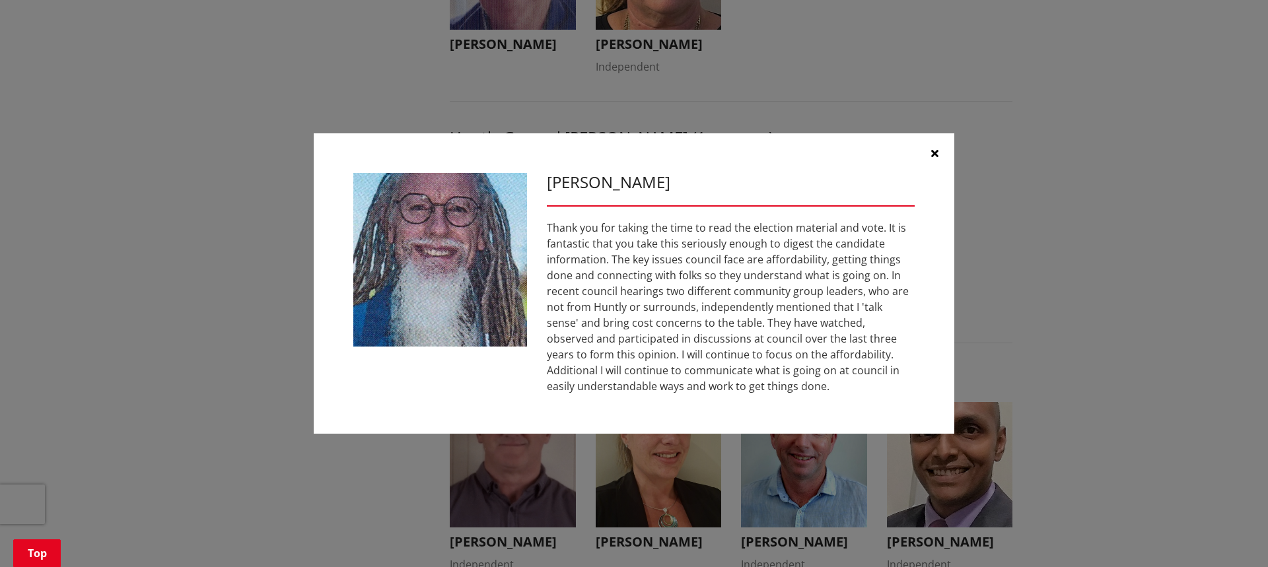
click at [940, 151] on button "button" at bounding box center [934, 153] width 40 height 40
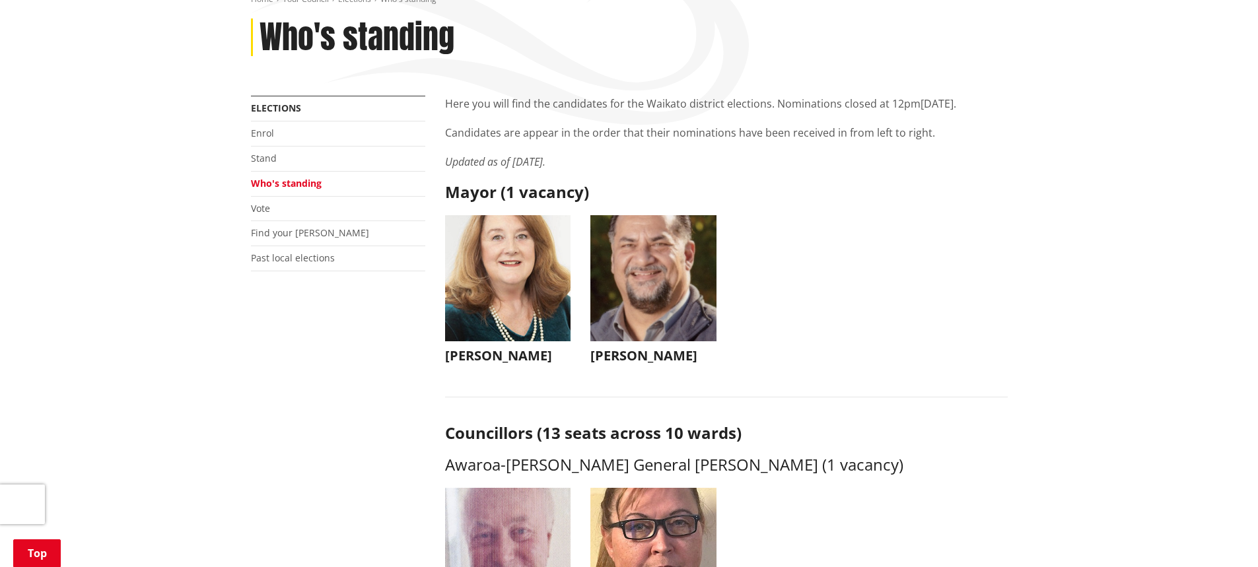
scroll to position [198, 0]
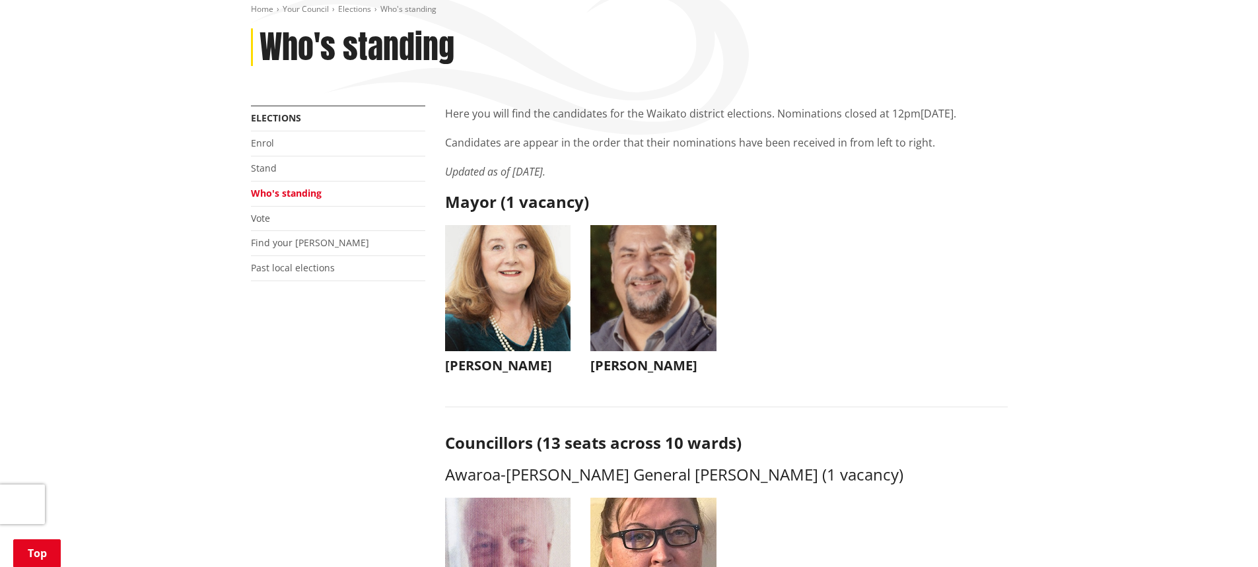
click at [655, 301] on img "button" at bounding box center [653, 288] width 126 height 126
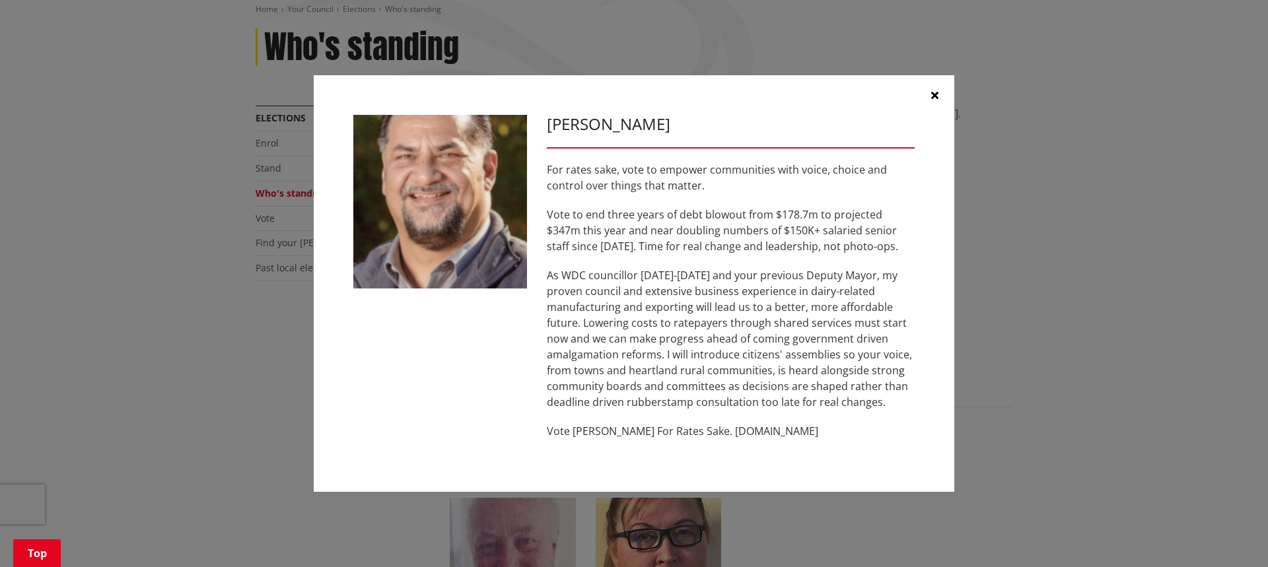
click at [924, 97] on button "button" at bounding box center [934, 95] width 40 height 40
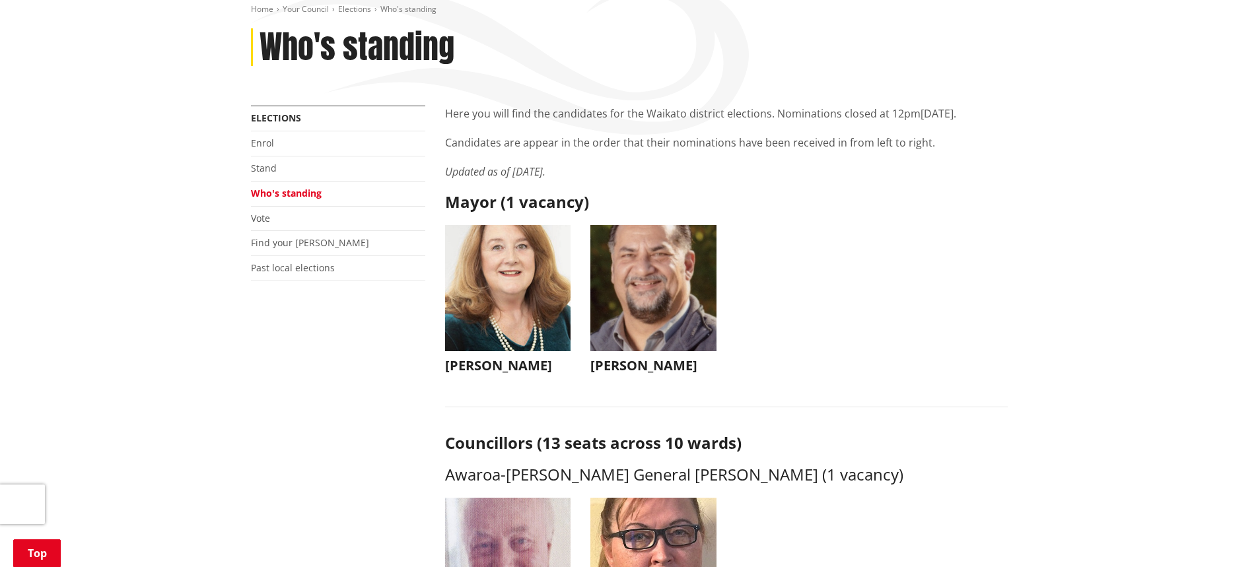
click at [526, 299] on img "button" at bounding box center [508, 288] width 126 height 126
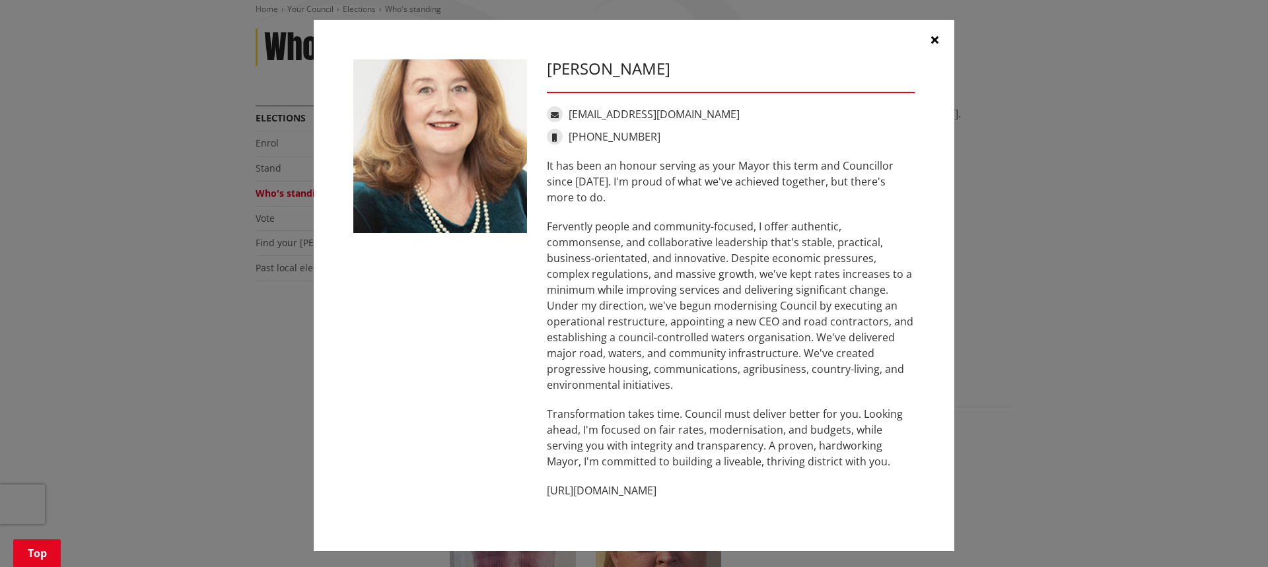
click at [916, 42] on button "button" at bounding box center [934, 40] width 40 height 40
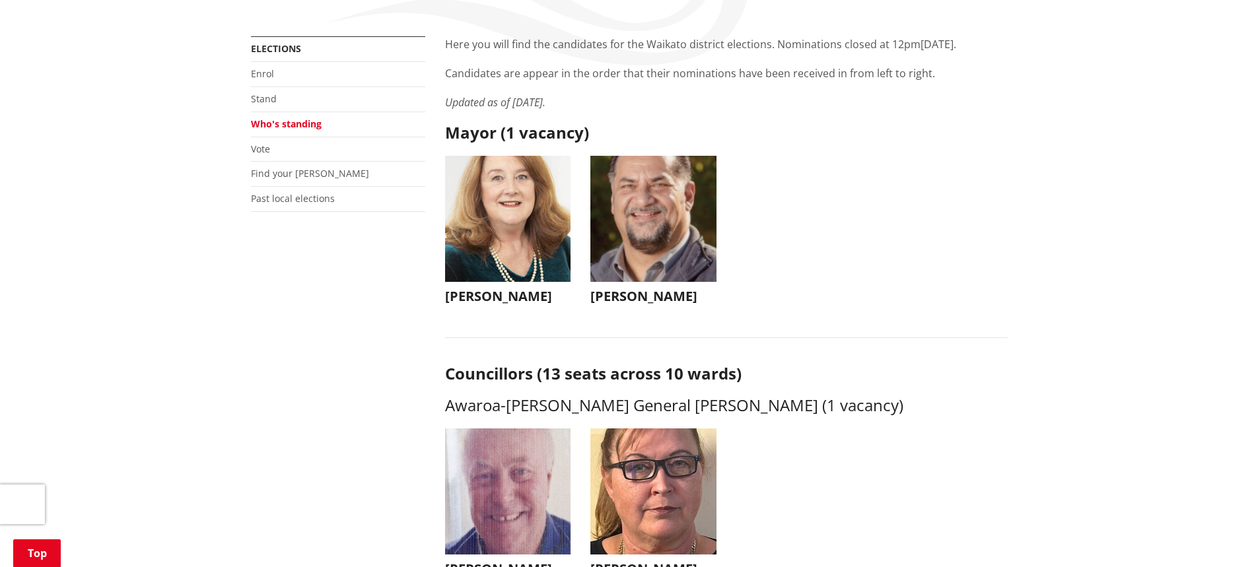
scroll to position [264, 0]
